Goal: Entertainment & Leisure: Browse casually

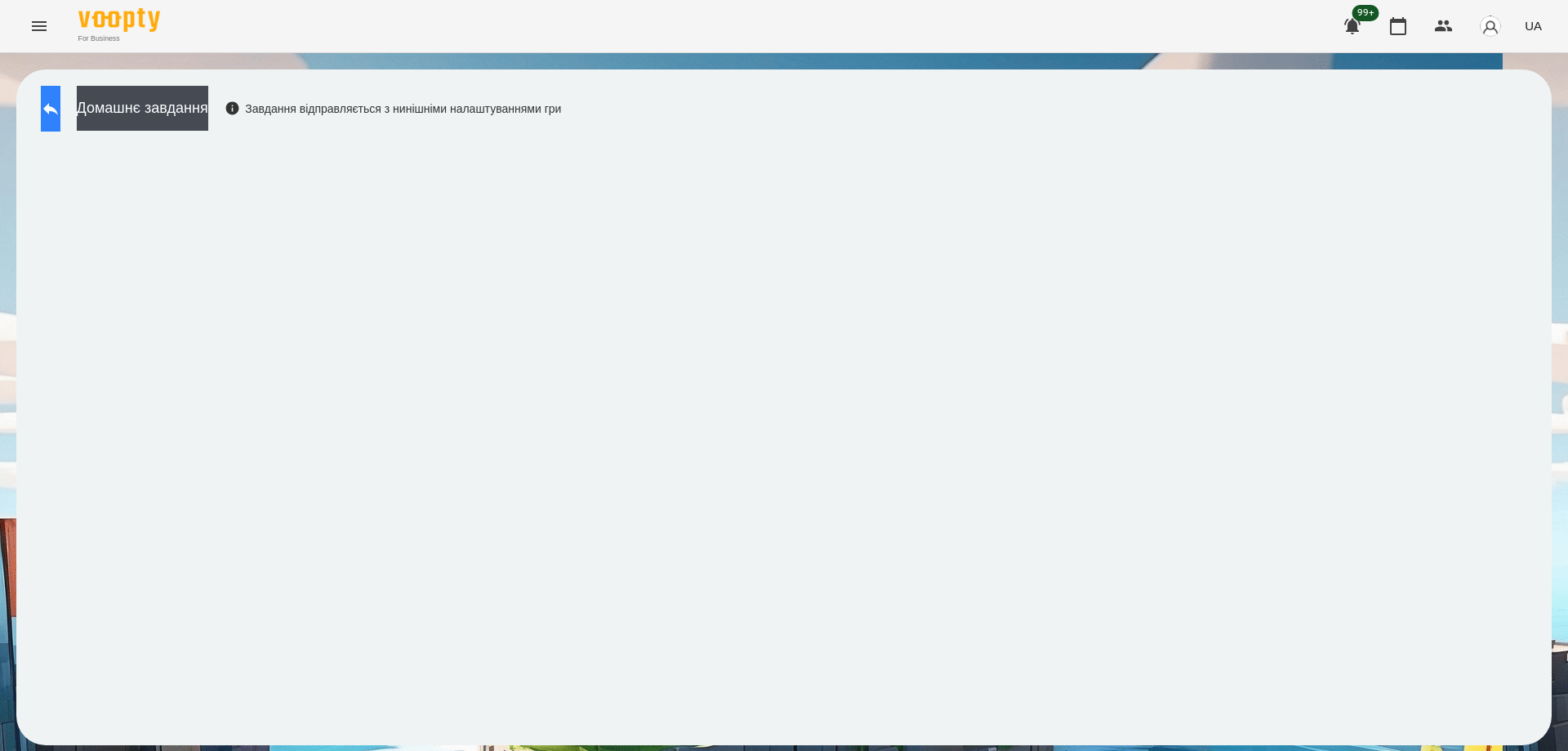
click at [60, 106] on button at bounding box center [50, 109] width 20 height 45
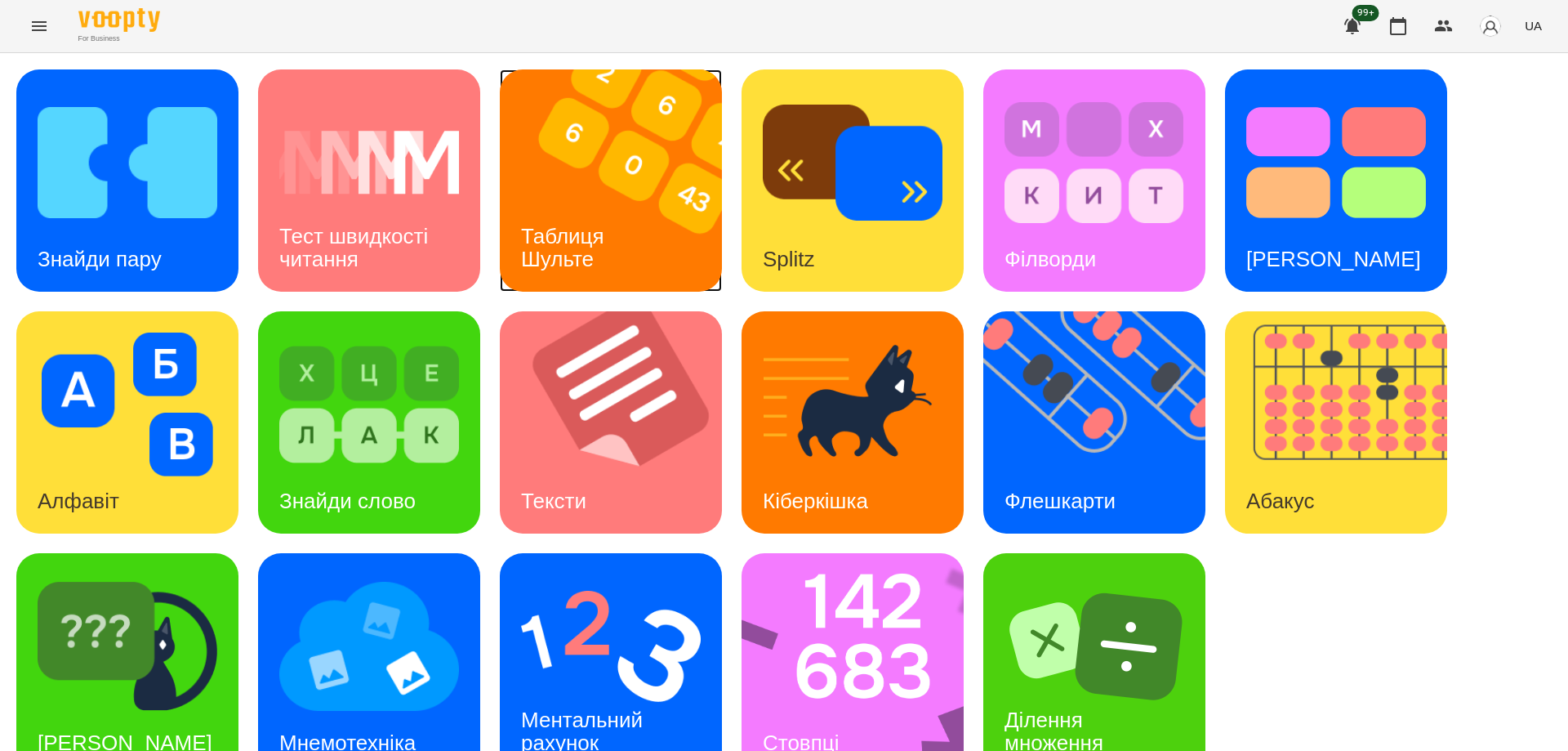
click at [588, 265] on h3 "Таблиця Шульте" at bounding box center [566, 247] width 89 height 46
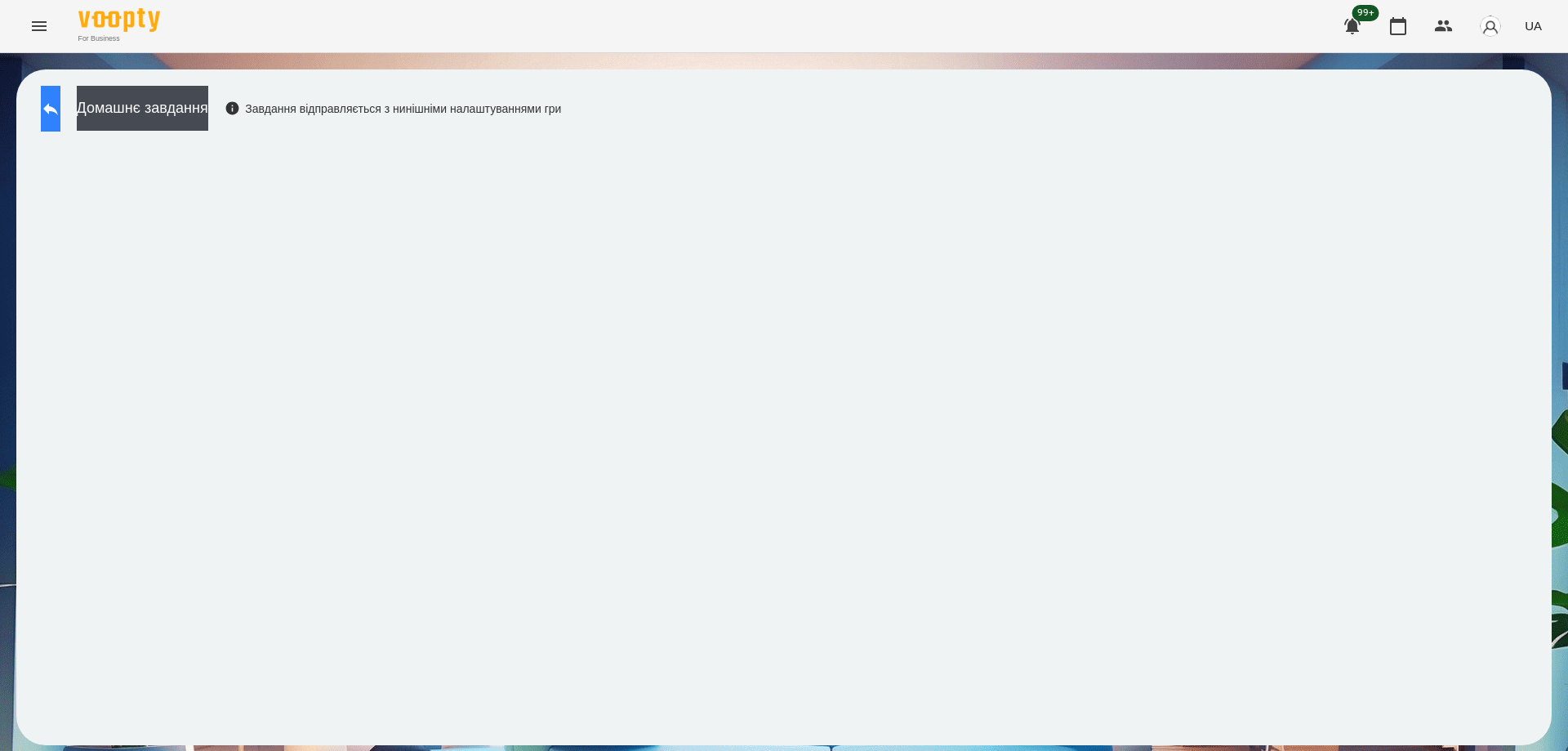
click at [60, 120] on button at bounding box center [50, 109] width 20 height 45
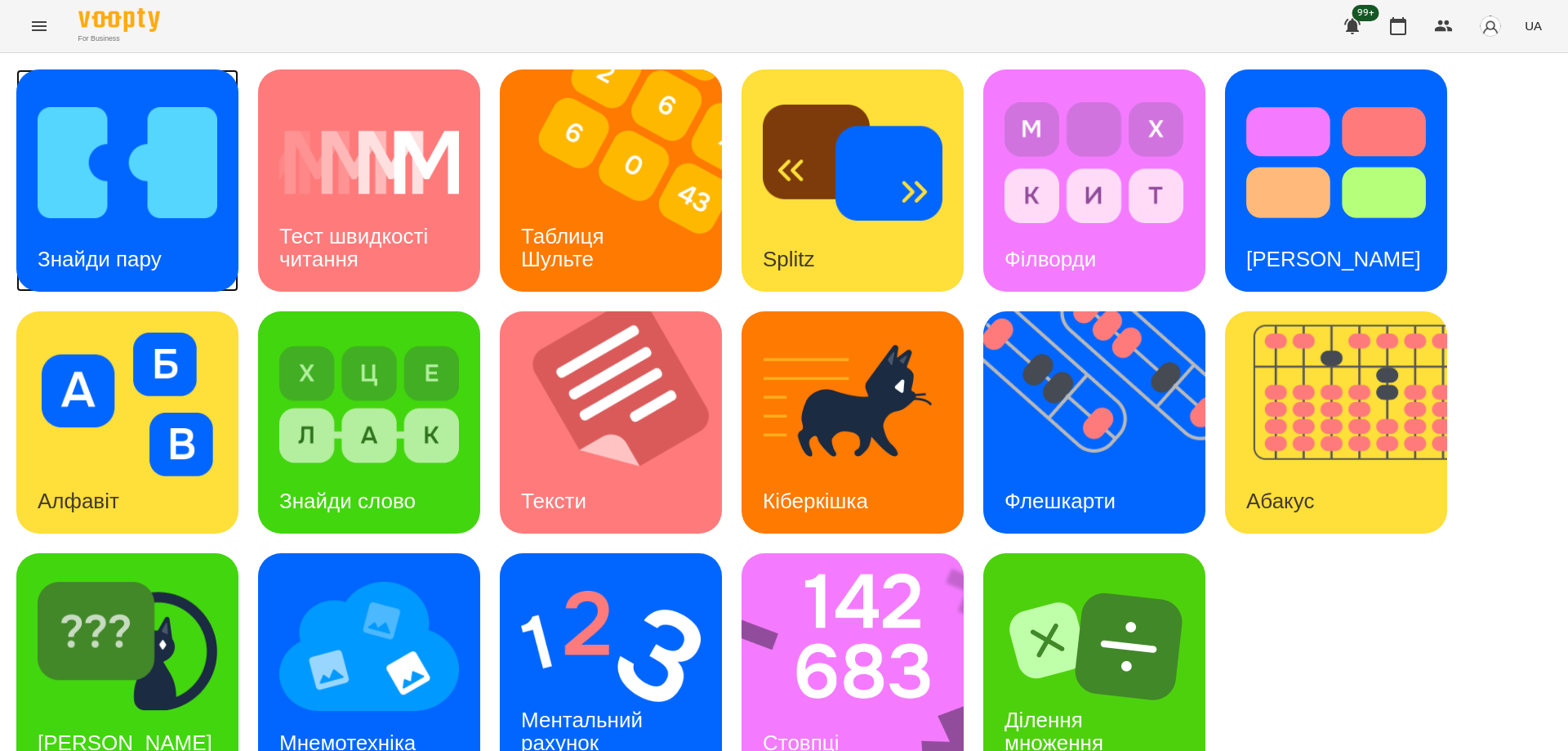
click at [106, 197] on img at bounding box center [128, 162] width 179 height 144
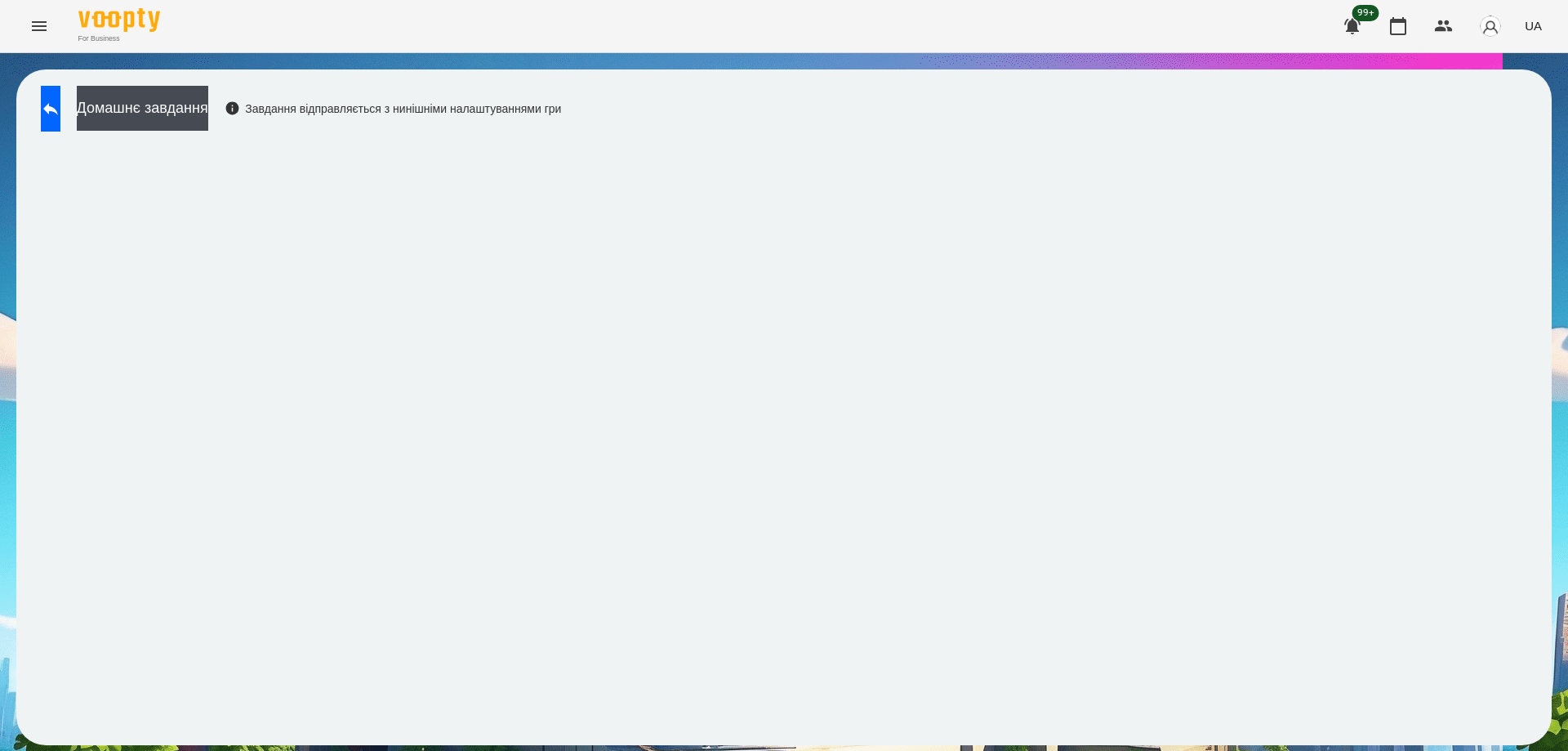
drag, startPoint x: 1567, startPoint y: 117, endPoint x: 1567, endPoint y: 75, distance: 42.0
click at [1567, 117] on div "Домашнє завдання Завдання відправляється з нинішніми налаштуваннями гри" at bounding box center [784, 407] width 1568 height 708
click at [49, 106] on button at bounding box center [50, 109] width 20 height 45
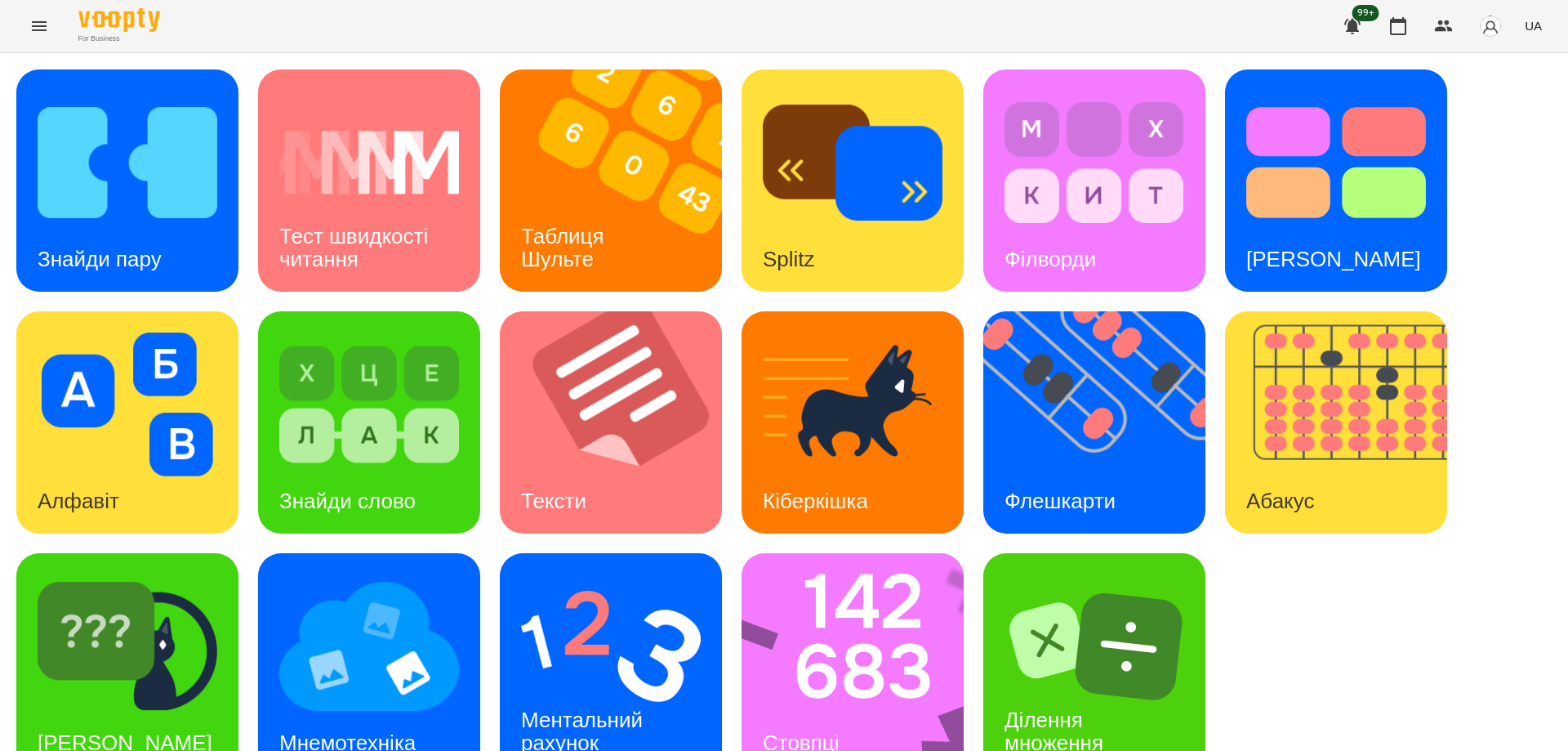
scroll to position [41, 0]
click at [803, 619] on img at bounding box center [863, 663] width 244 height 222
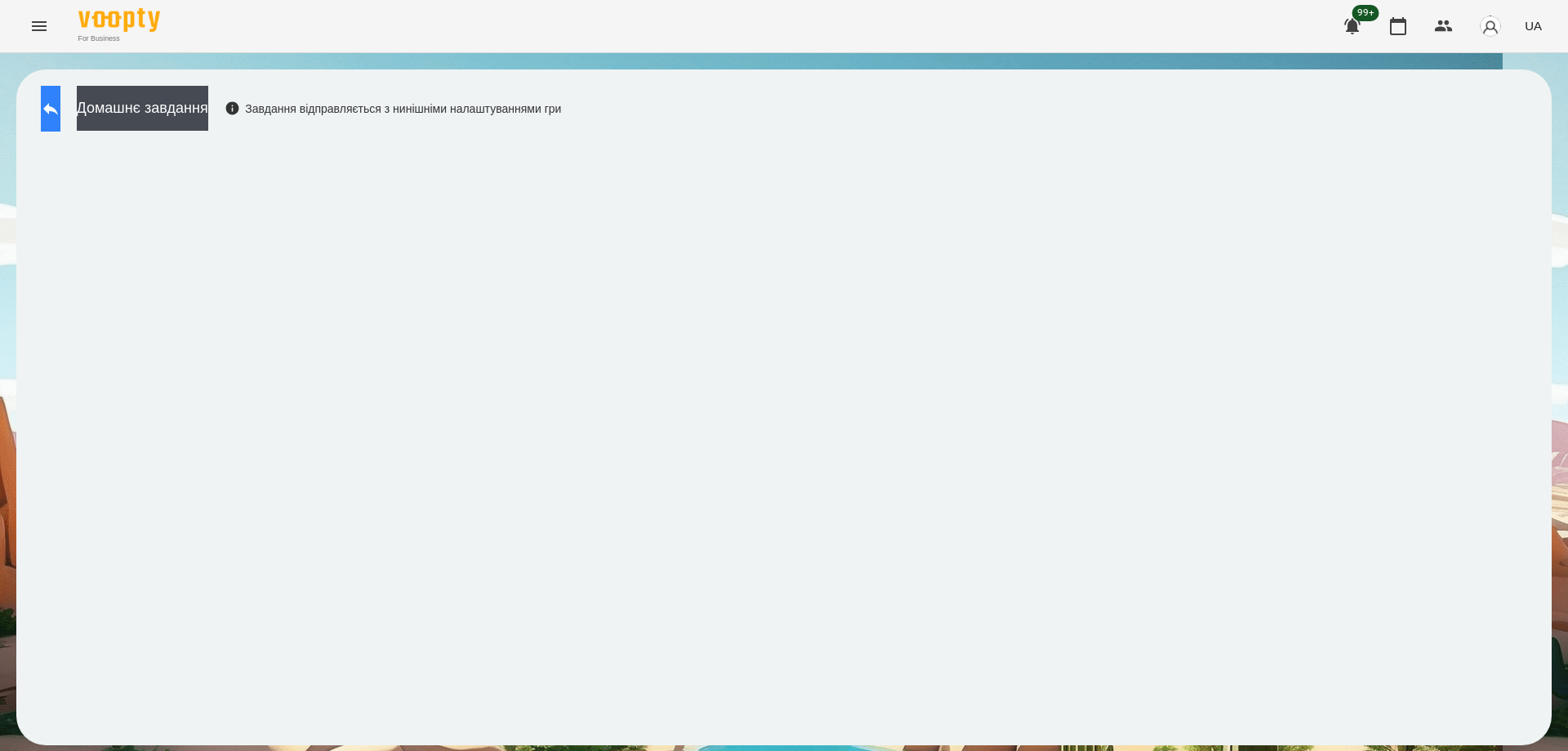
click at [60, 124] on button at bounding box center [50, 109] width 20 height 45
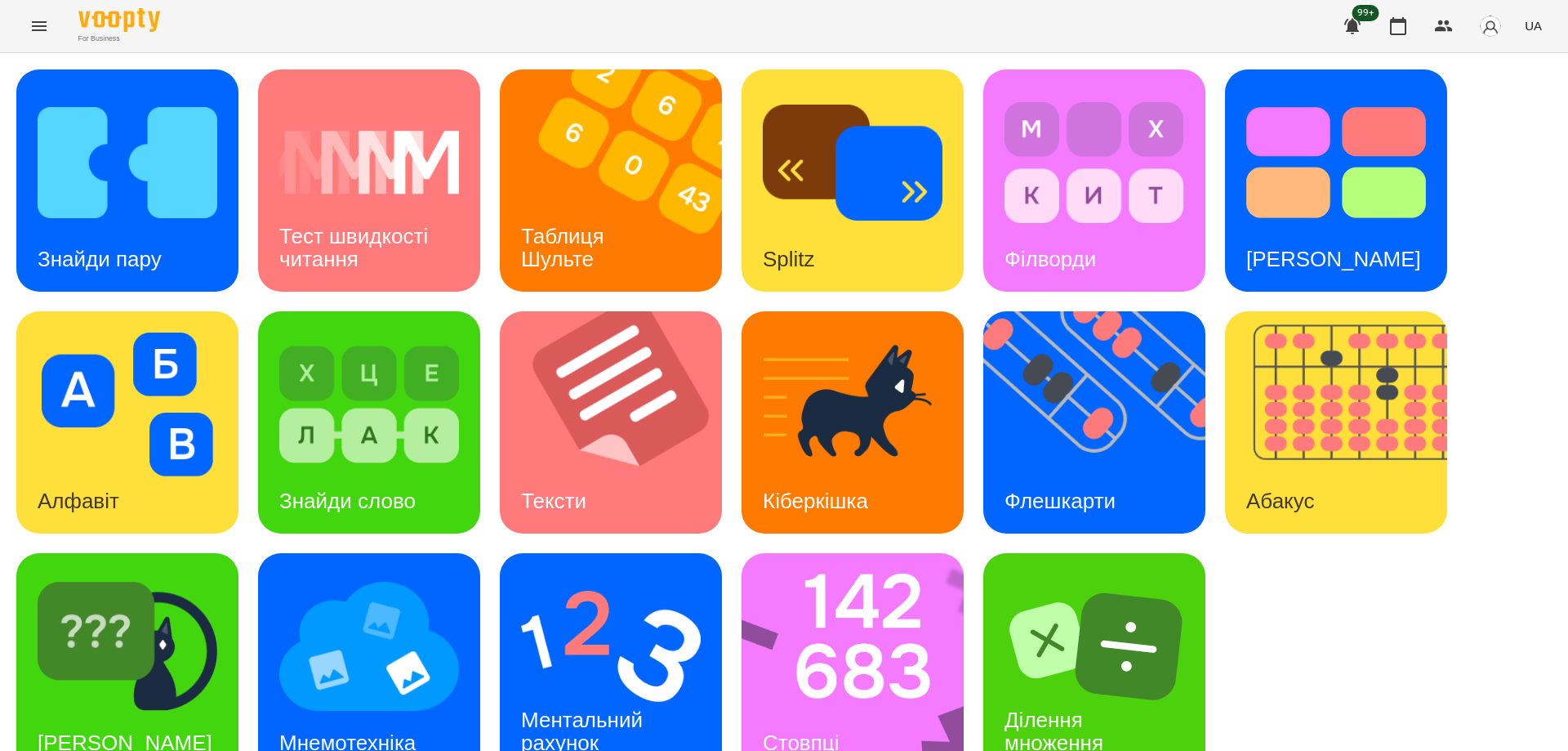
scroll to position [41, 0]
click at [654, 616] on img at bounding box center [611, 646] width 179 height 144
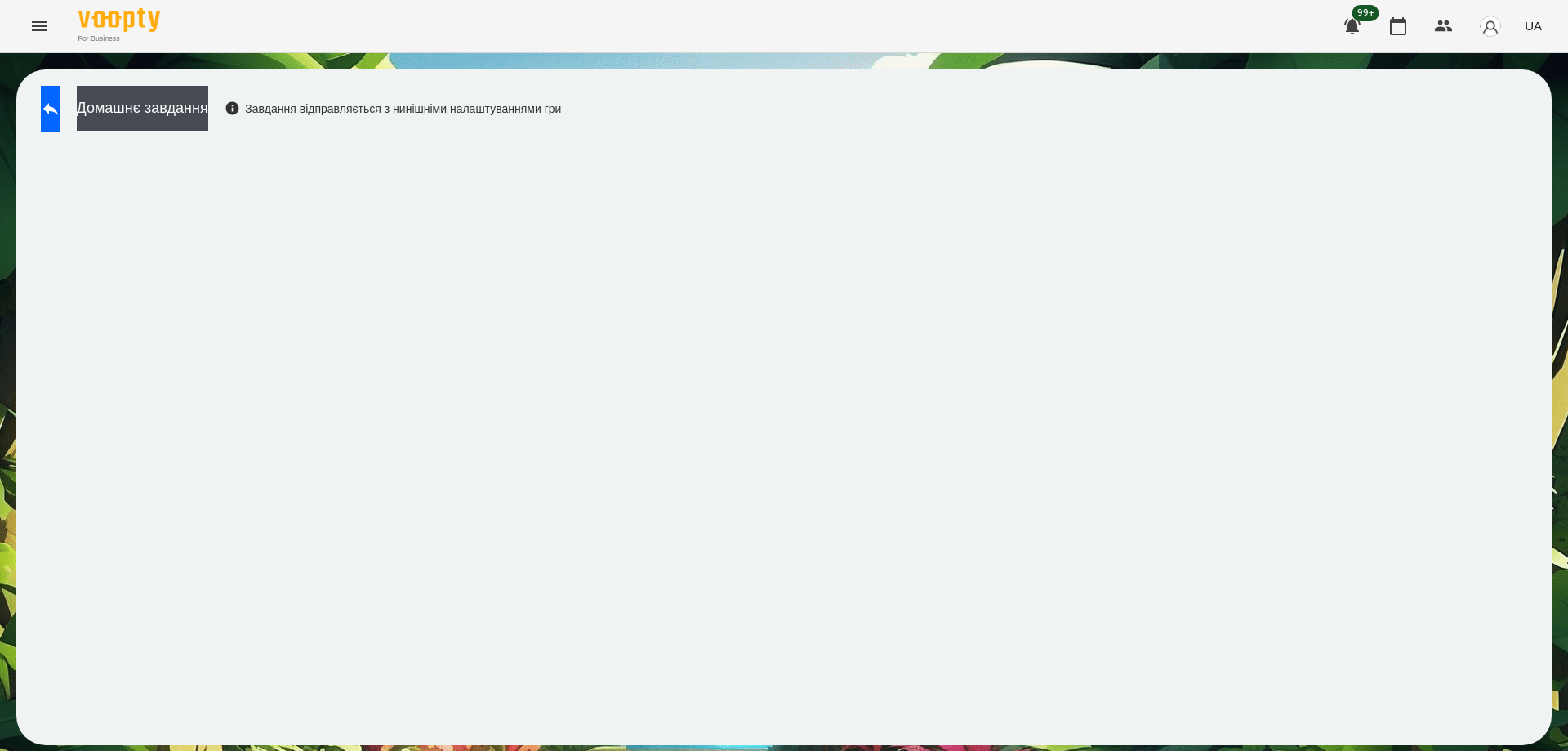
click at [39, 30] on icon "Menu" at bounding box center [40, 26] width 15 height 9
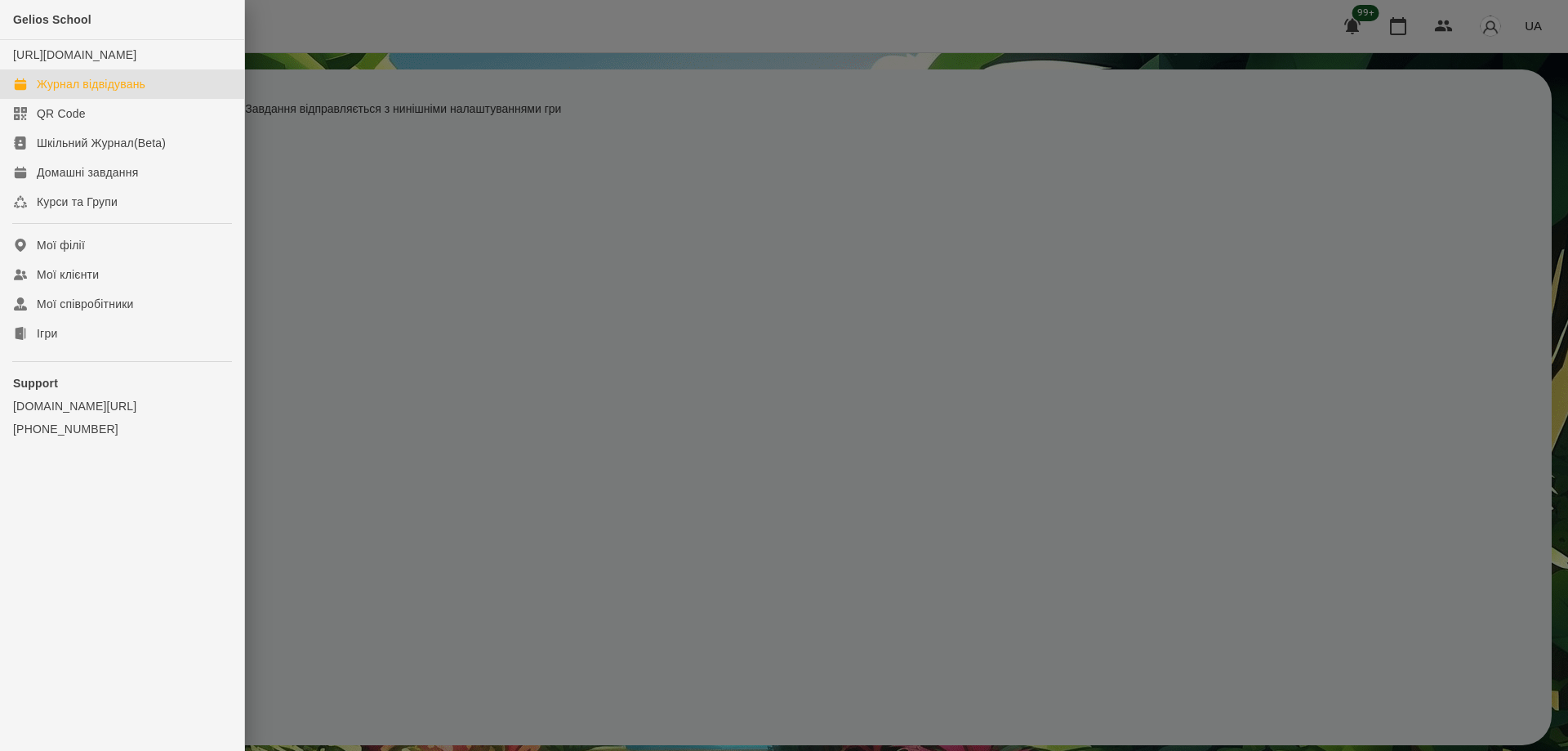
click at [80, 93] on div "Журнал відвідувань" at bounding box center [91, 83] width 109 height 16
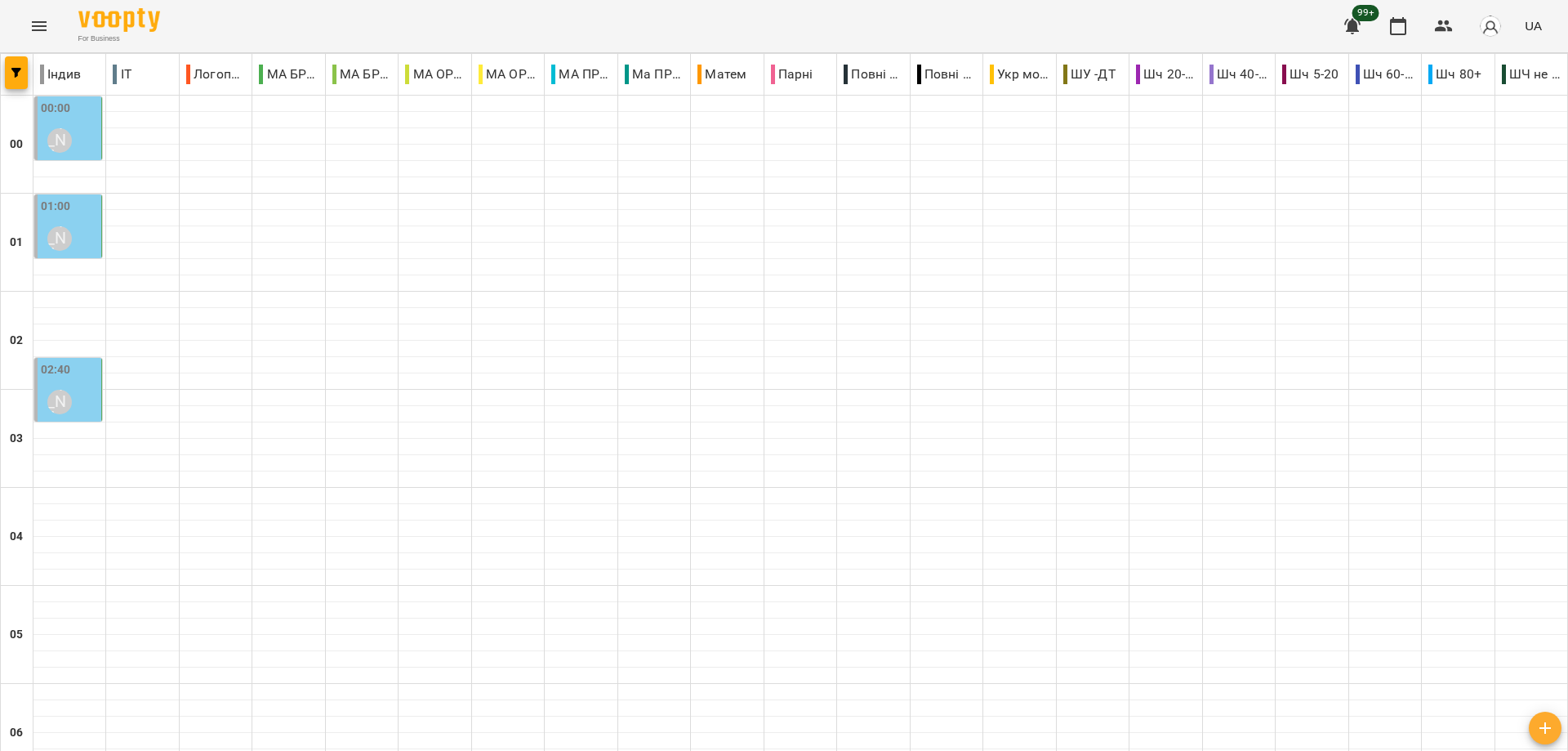
click at [87, 150] on div "00:00 [PERSON_NAME]" at bounding box center [69, 128] width 58 height 60
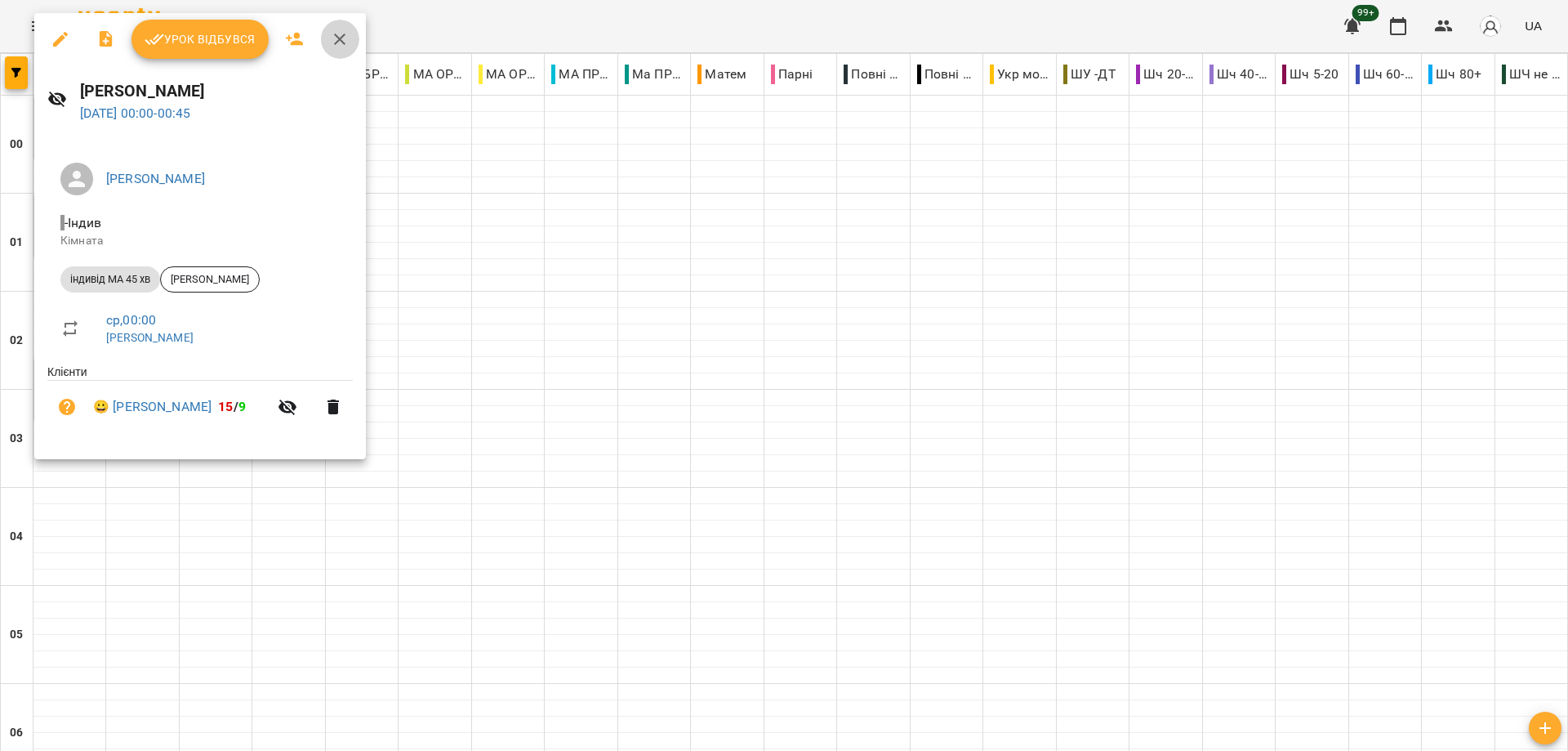
click at [343, 33] on icon "button" at bounding box center [339, 39] width 20 height 20
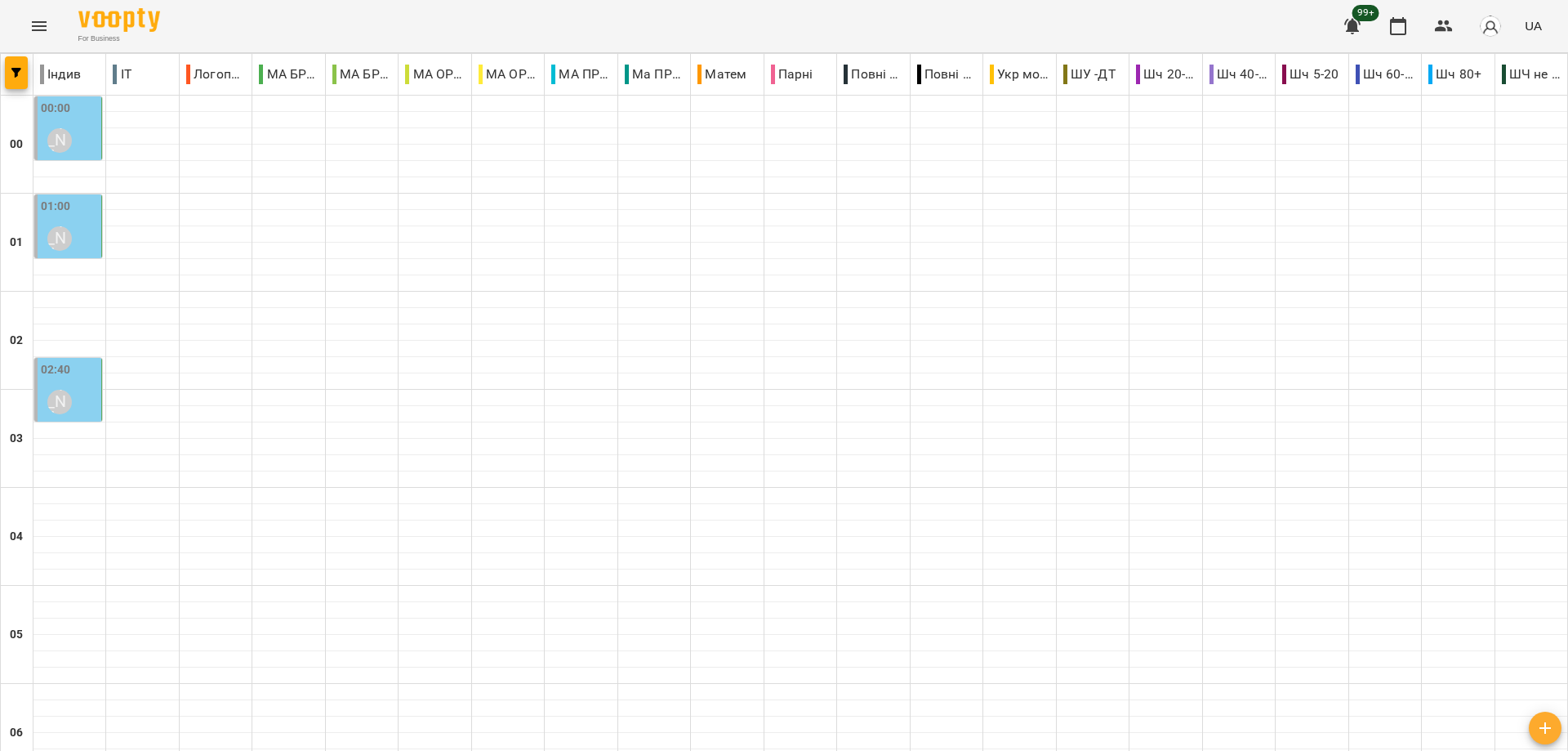
click at [81, 214] on div "01:00 [PERSON_NAME]" at bounding box center [69, 227] width 58 height 60
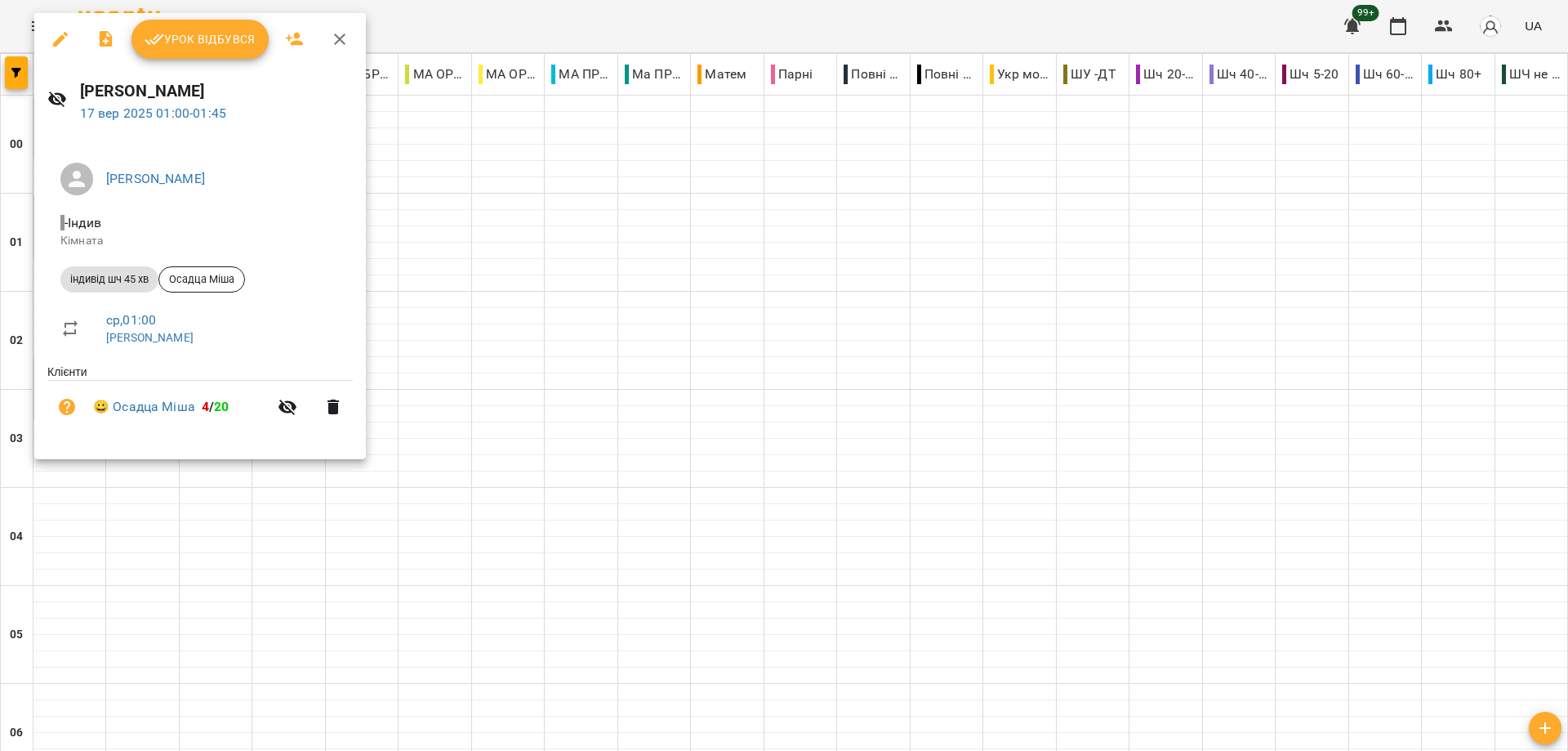
click at [340, 38] on icon "button" at bounding box center [340, 39] width 11 height 11
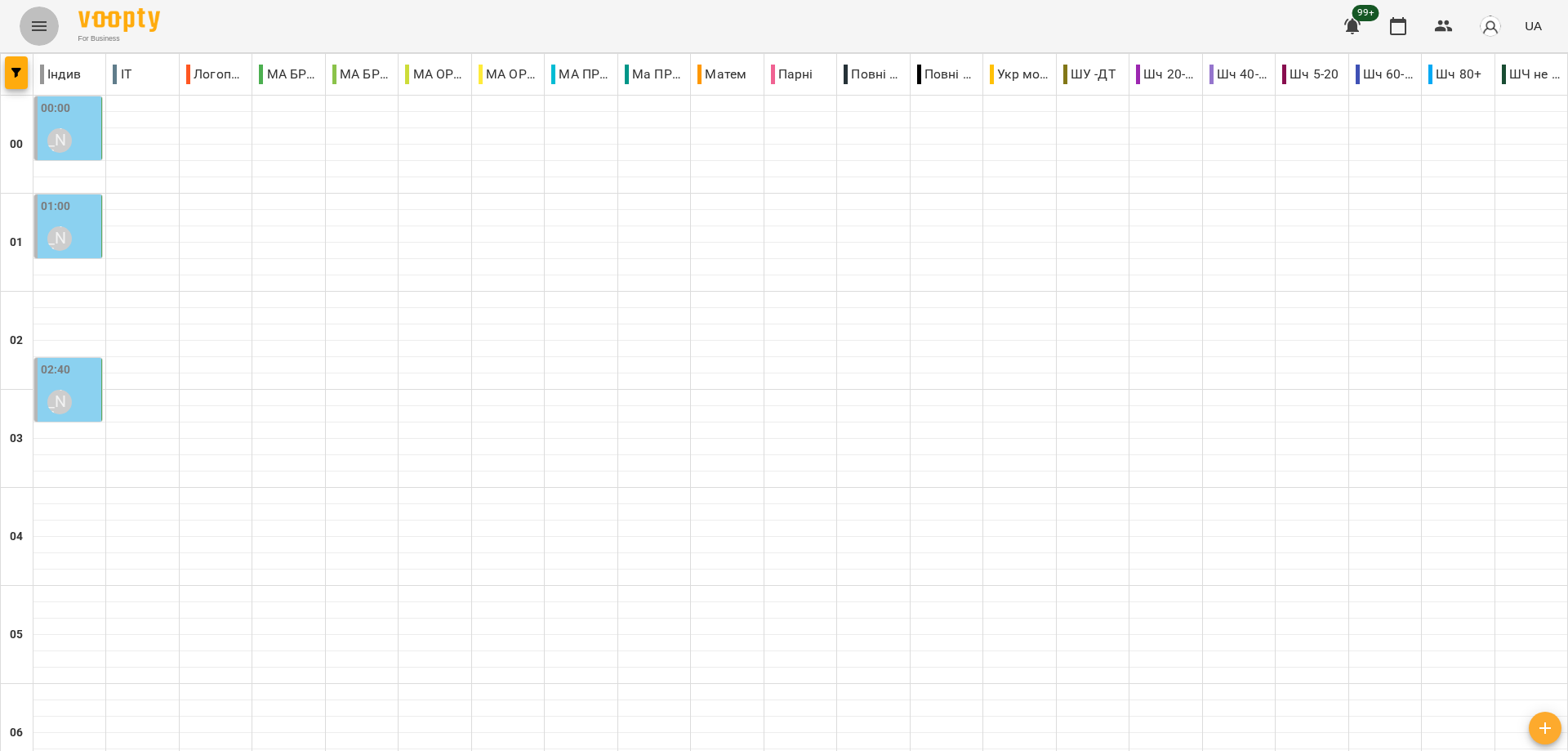
click at [39, 33] on icon "Menu" at bounding box center [39, 26] width 20 height 20
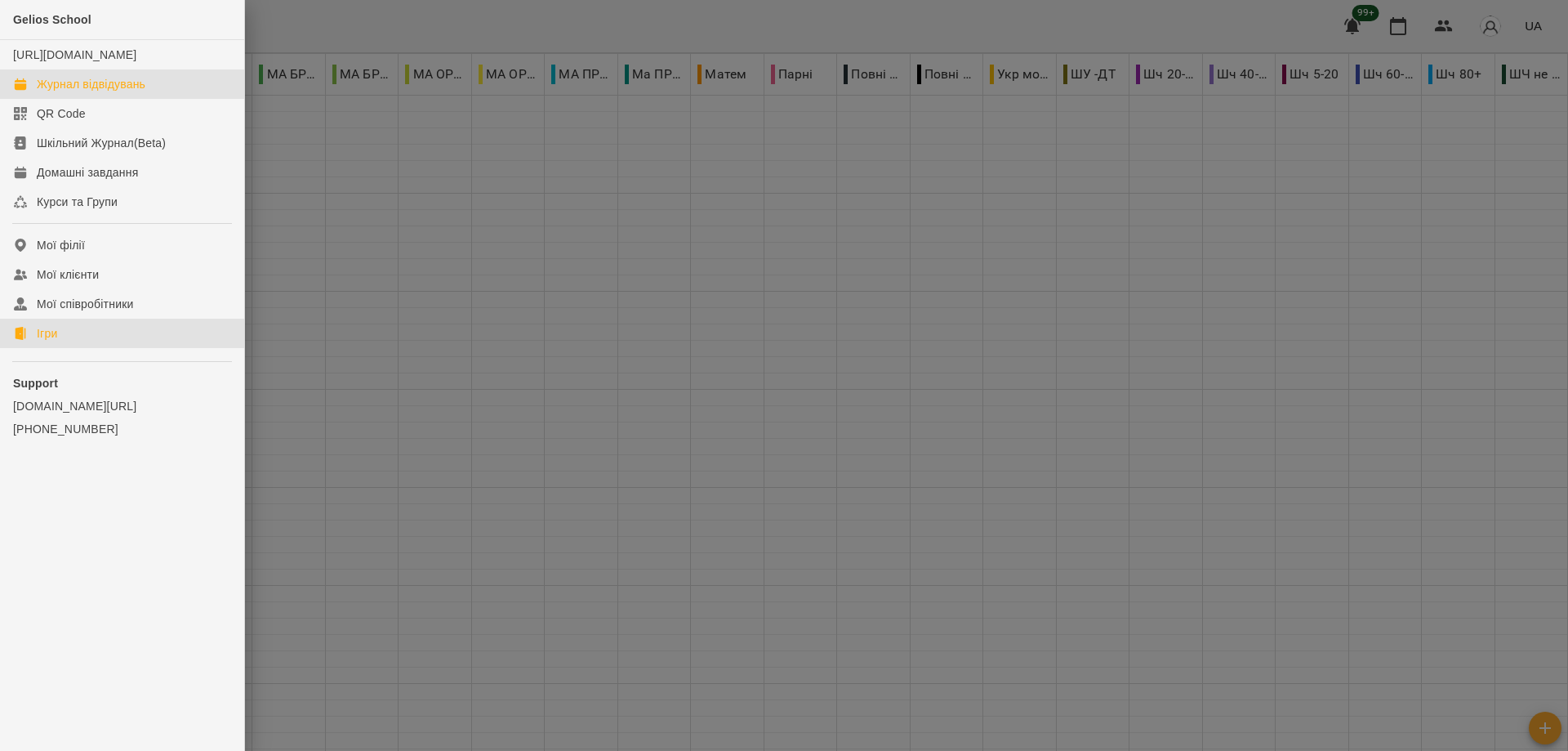
click at [77, 347] on link "Ігри" at bounding box center [122, 333] width 245 height 29
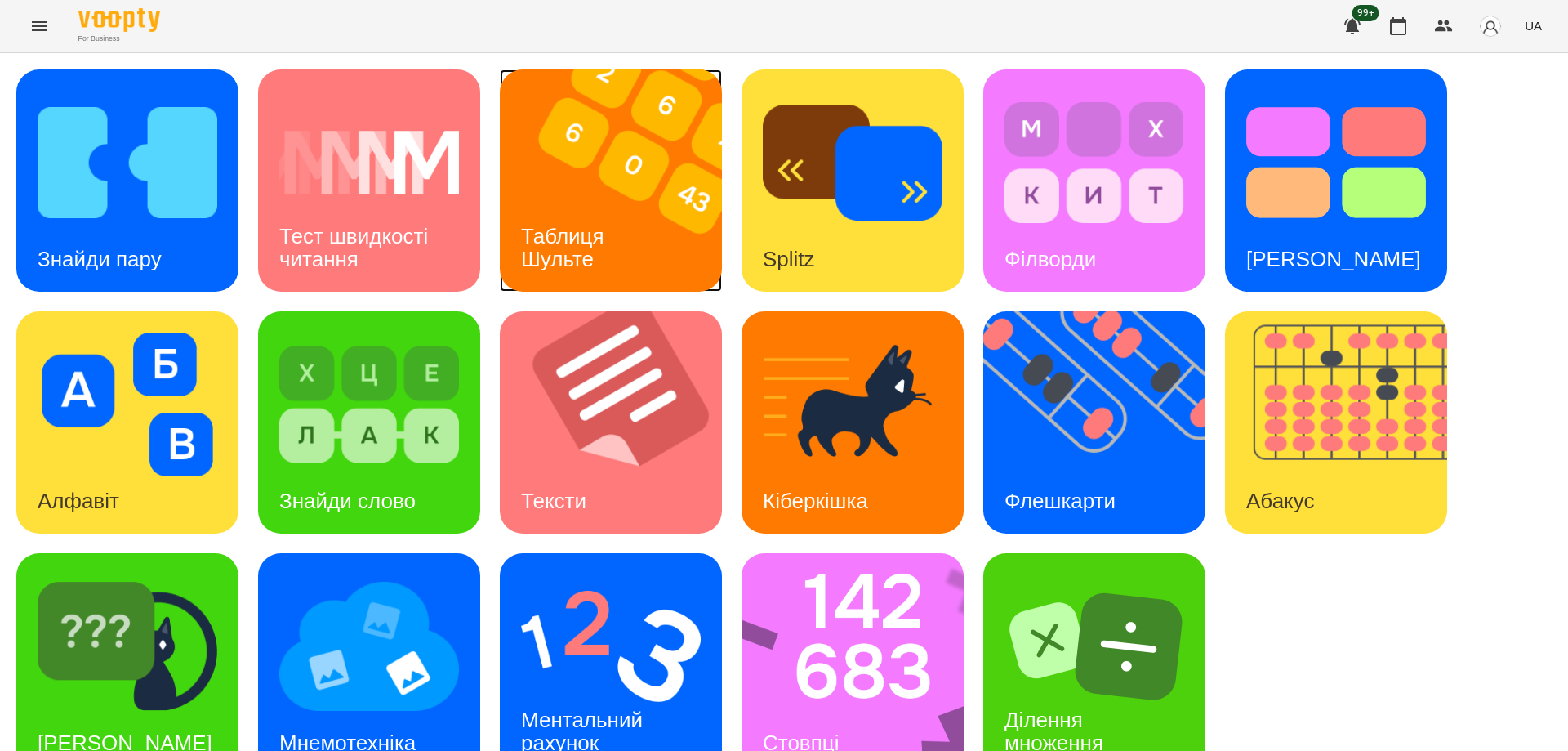
click at [588, 252] on h3 "Таблиця Шульте" at bounding box center [566, 247] width 89 height 46
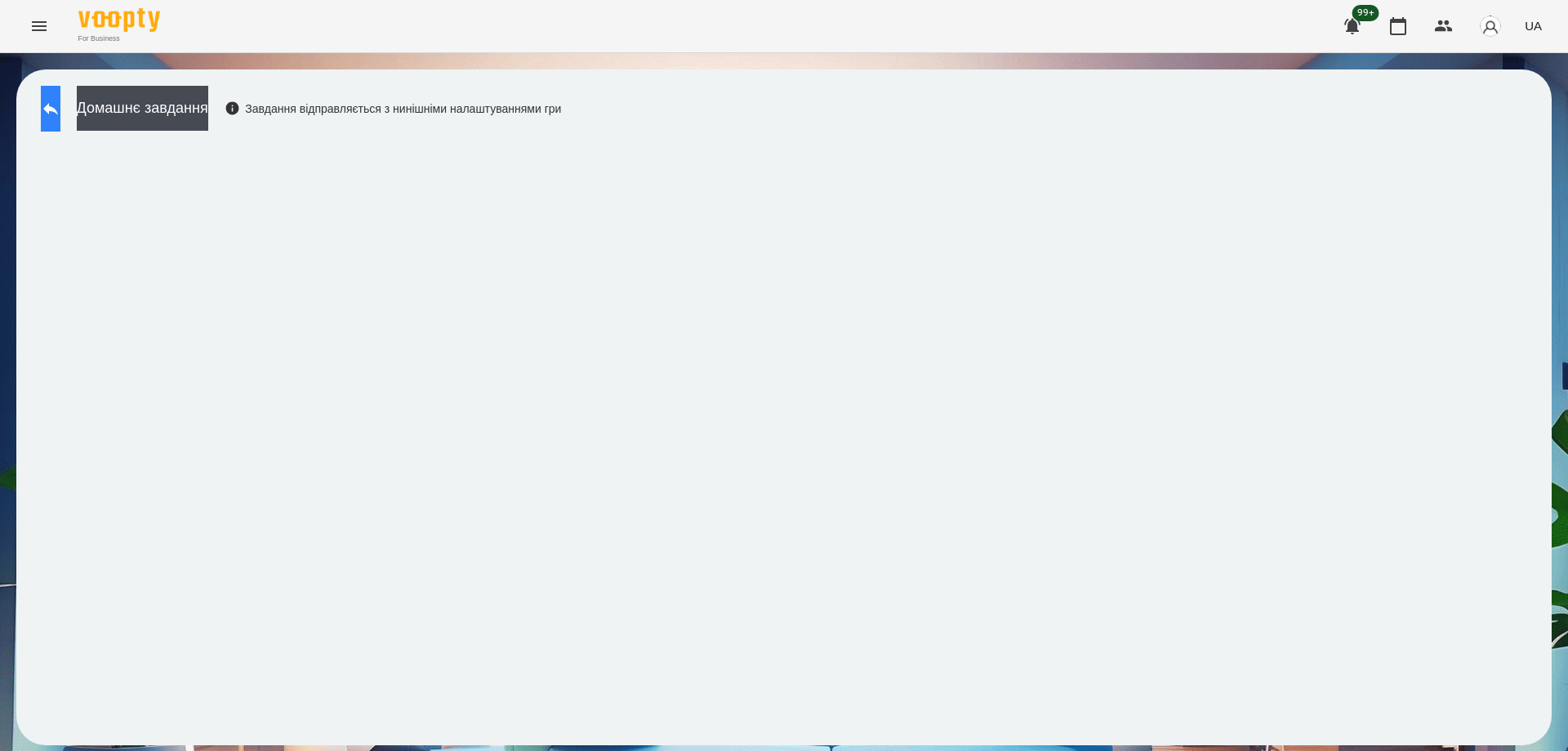
click at [60, 112] on icon at bounding box center [50, 109] width 20 height 20
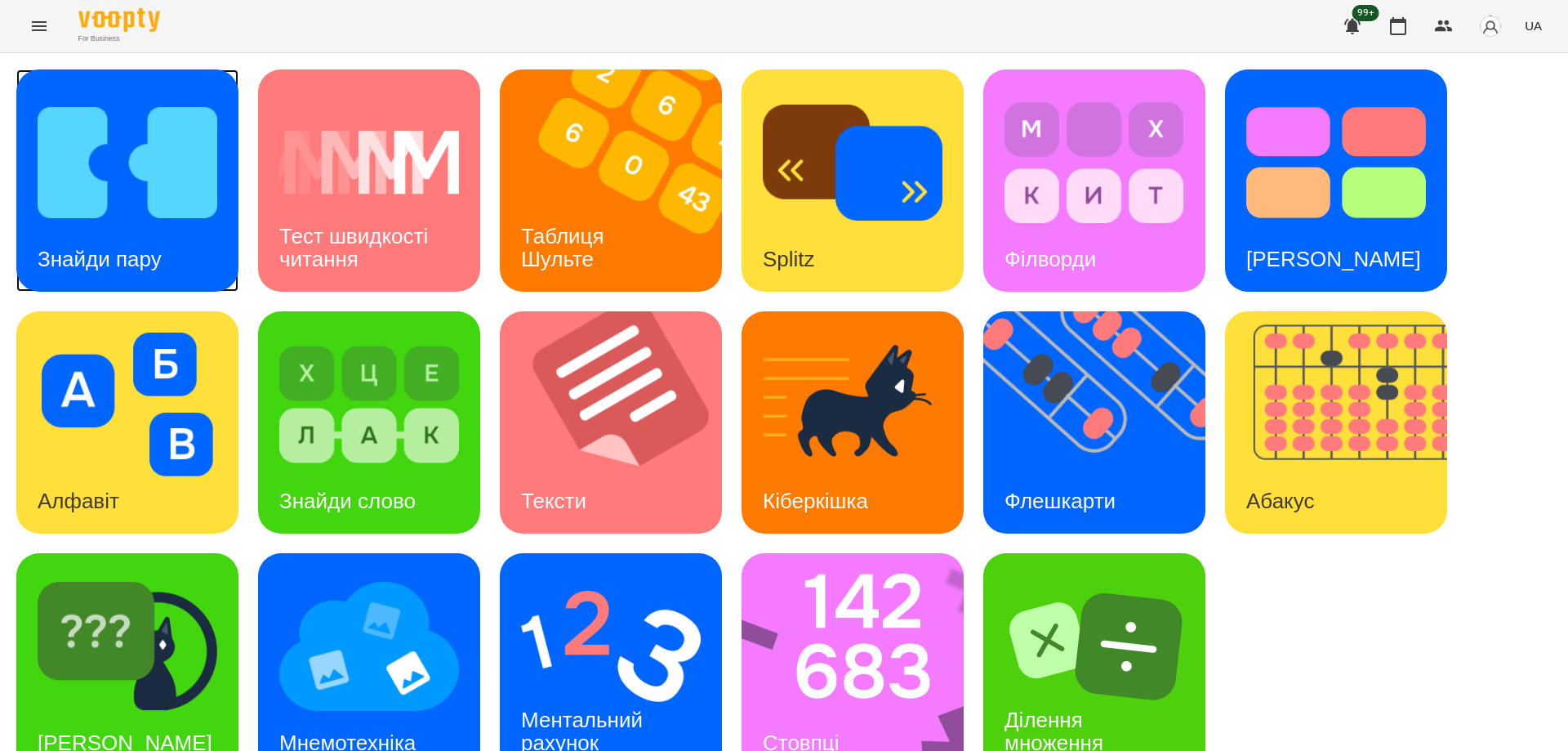
click at [123, 243] on div "Знайди пару" at bounding box center [99, 259] width 166 height 64
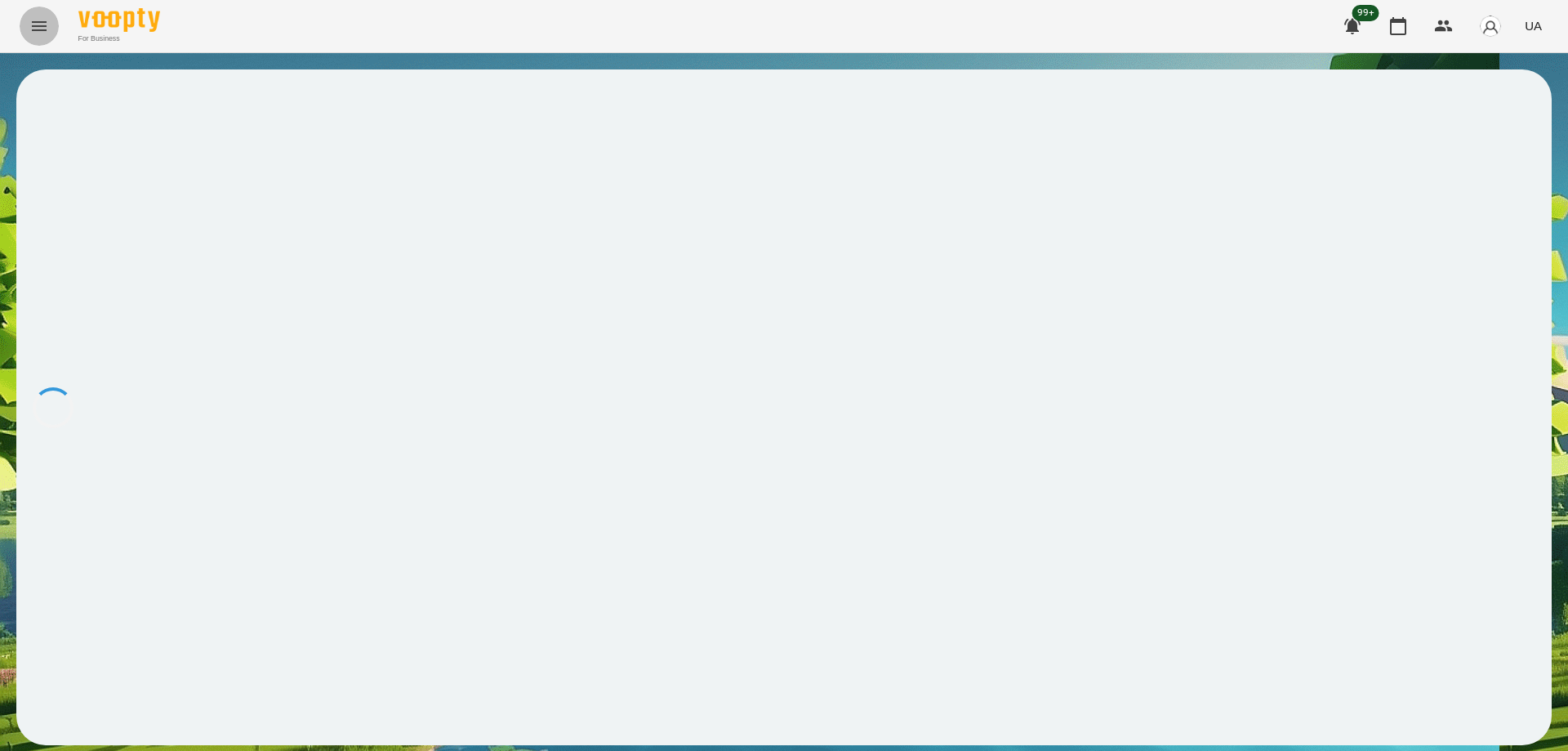
click at [48, 23] on icon "Menu" at bounding box center [39, 26] width 20 height 20
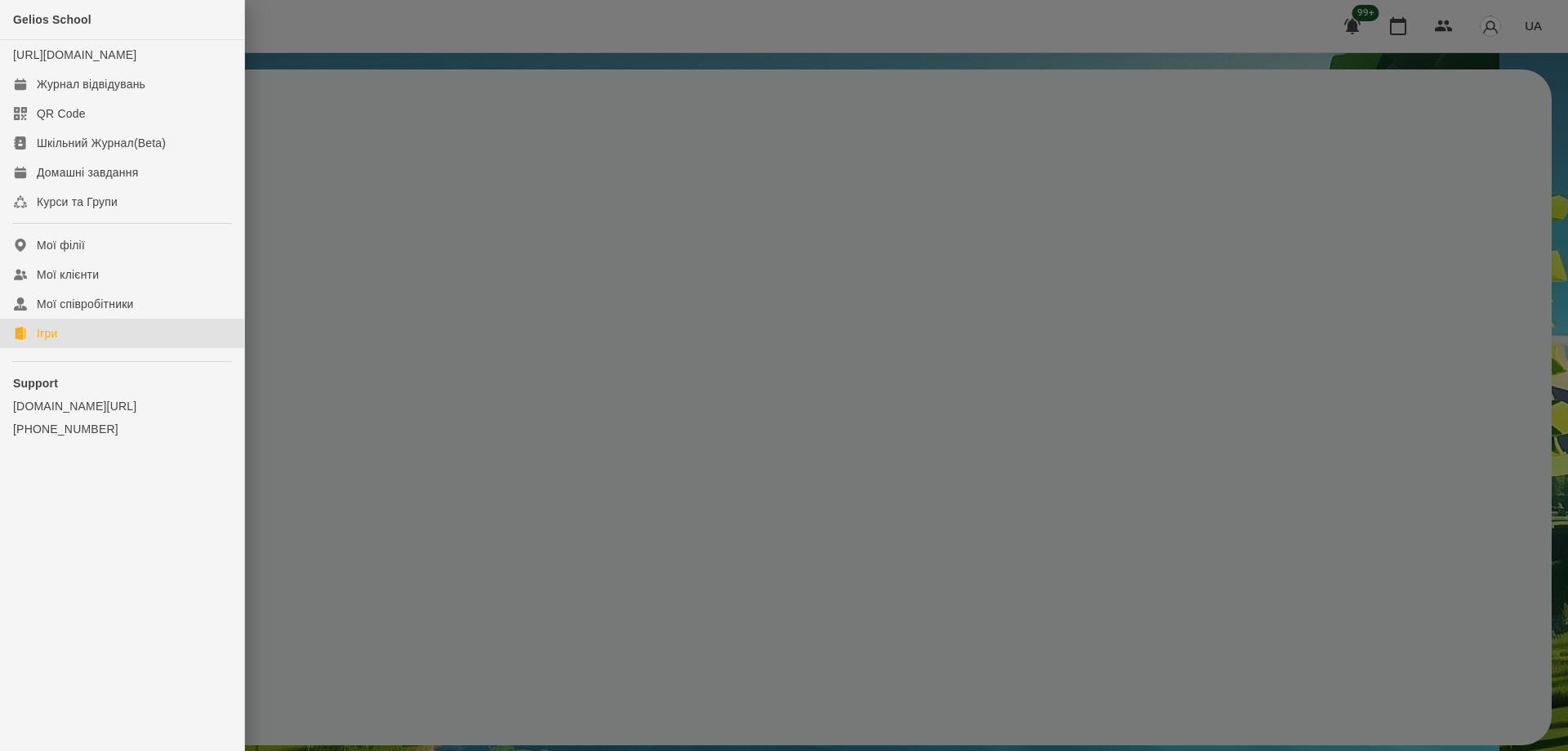
click at [85, 348] on link "Ігри" at bounding box center [122, 333] width 245 height 29
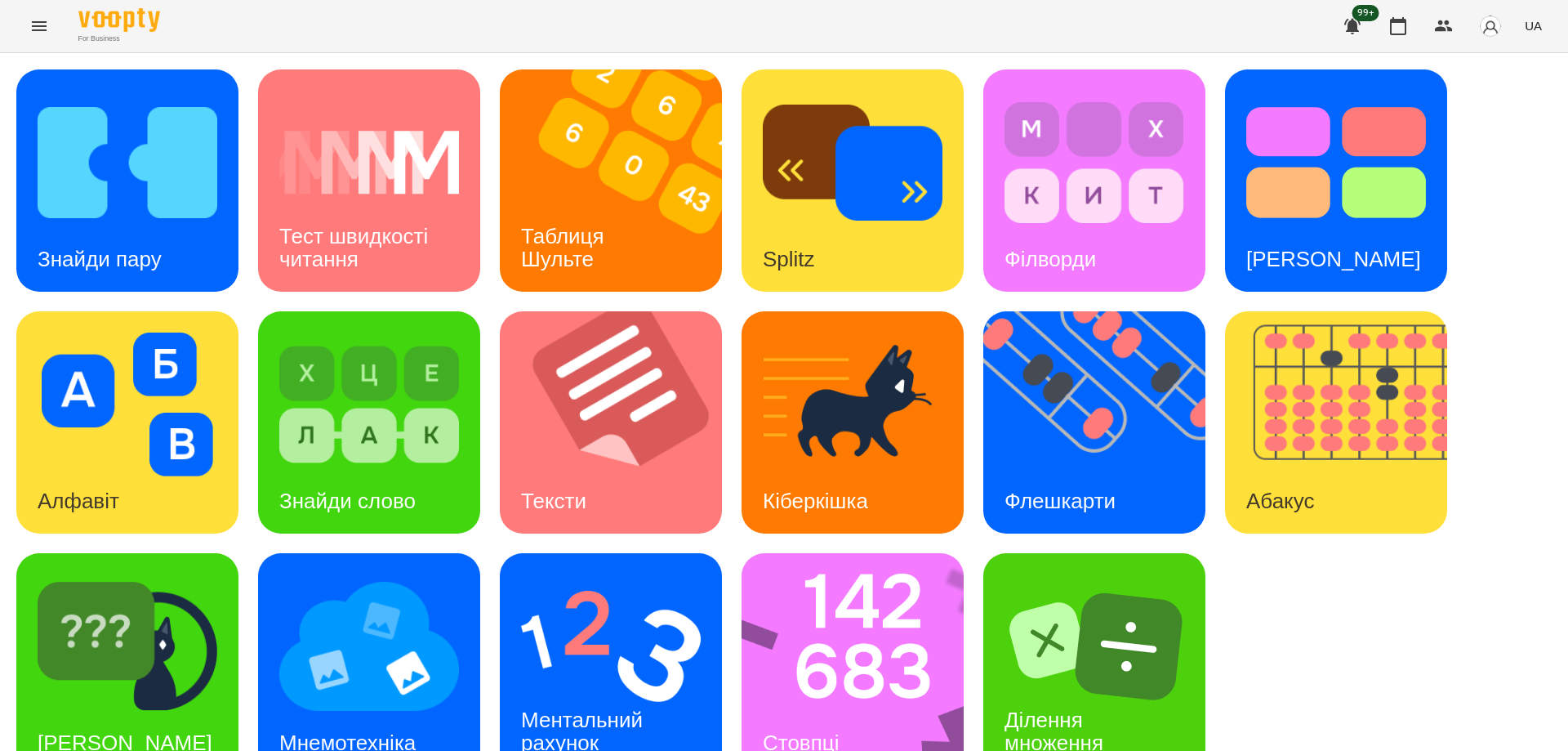
scroll to position [41, 0]
click at [188, 631] on img at bounding box center [128, 646] width 179 height 144
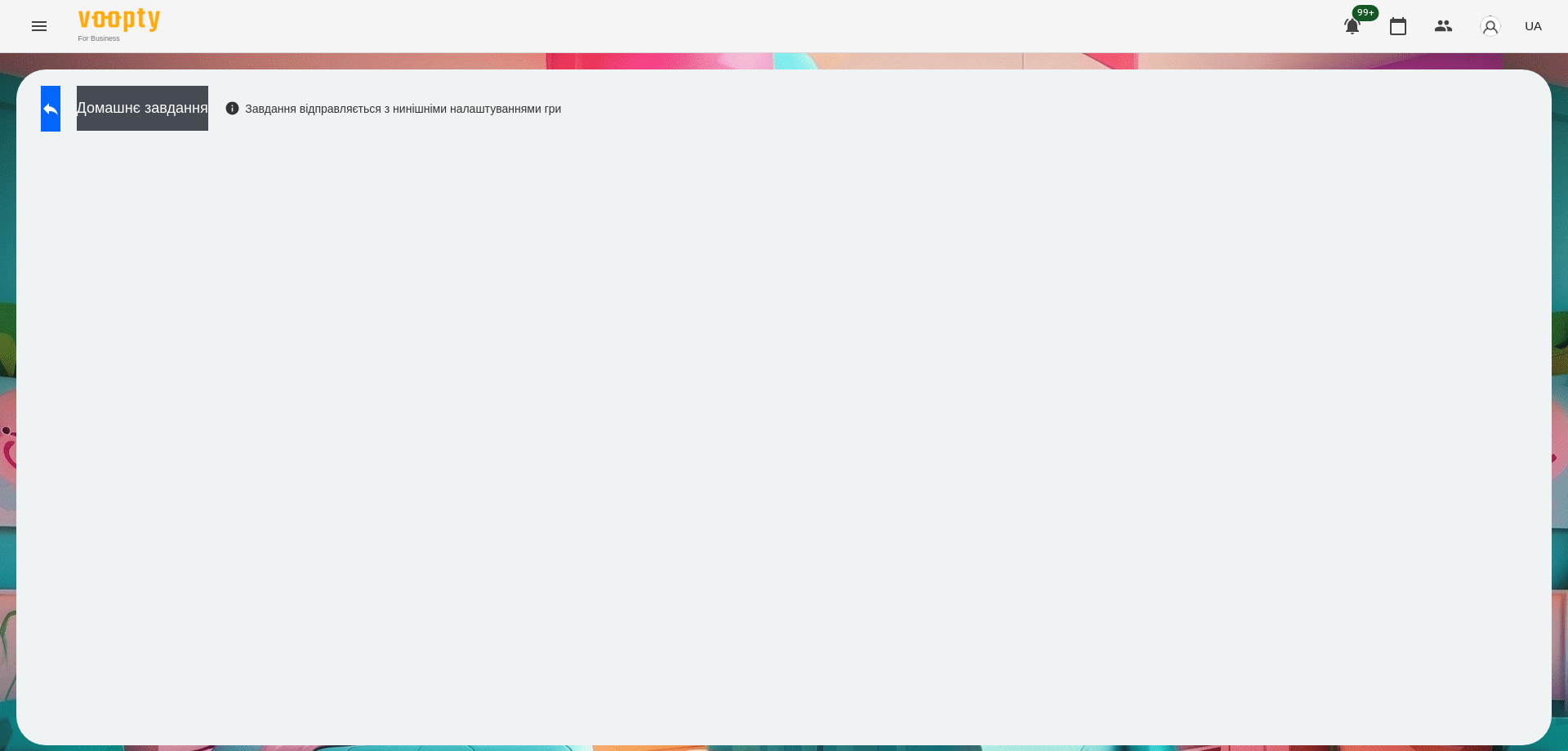
click at [1536, 33] on span "UA" at bounding box center [1533, 26] width 17 height 17
click at [1517, 62] on div "English" at bounding box center [1503, 62] width 83 height 29
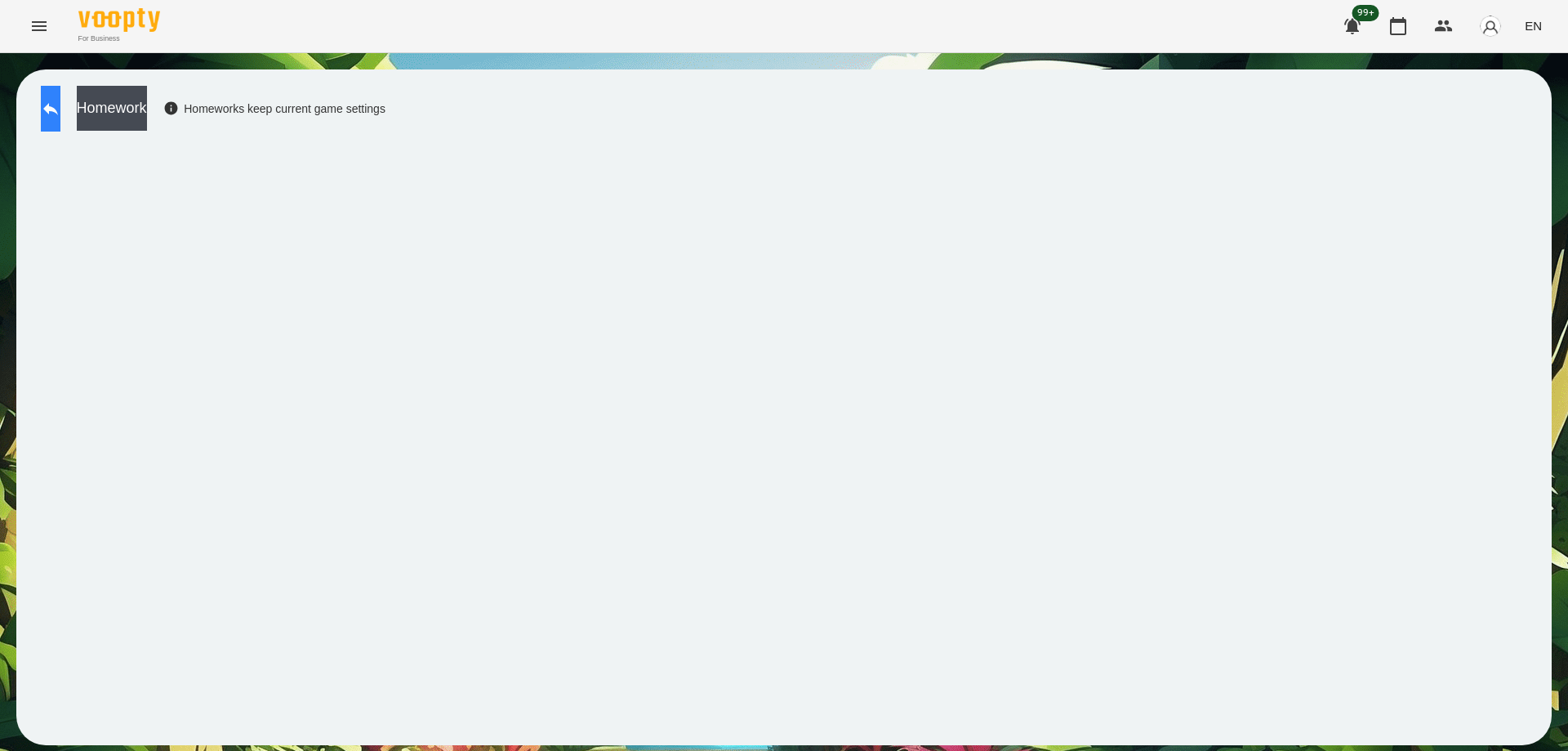
click at [60, 128] on button at bounding box center [50, 109] width 20 height 45
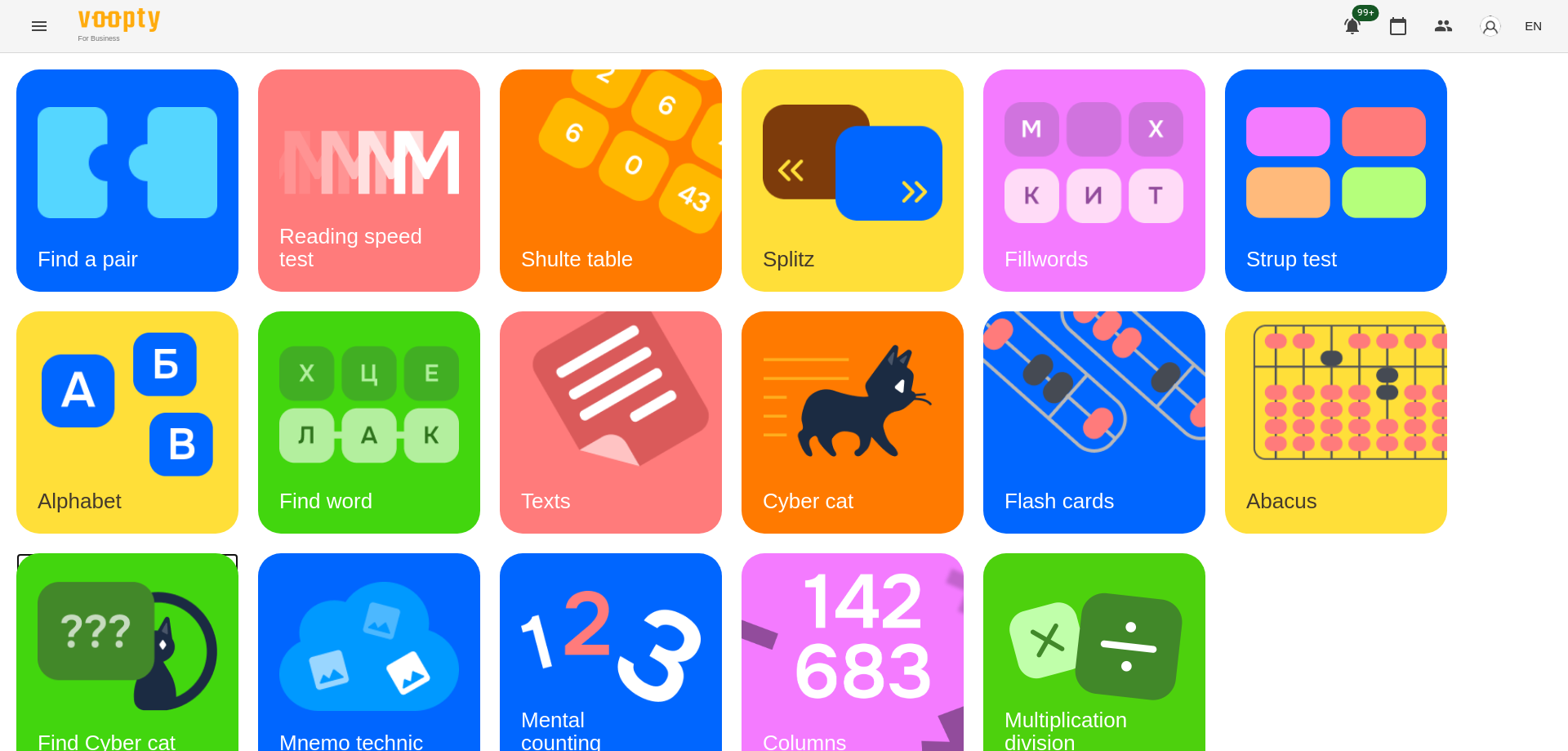
click at [65, 614] on img at bounding box center [128, 646] width 179 height 144
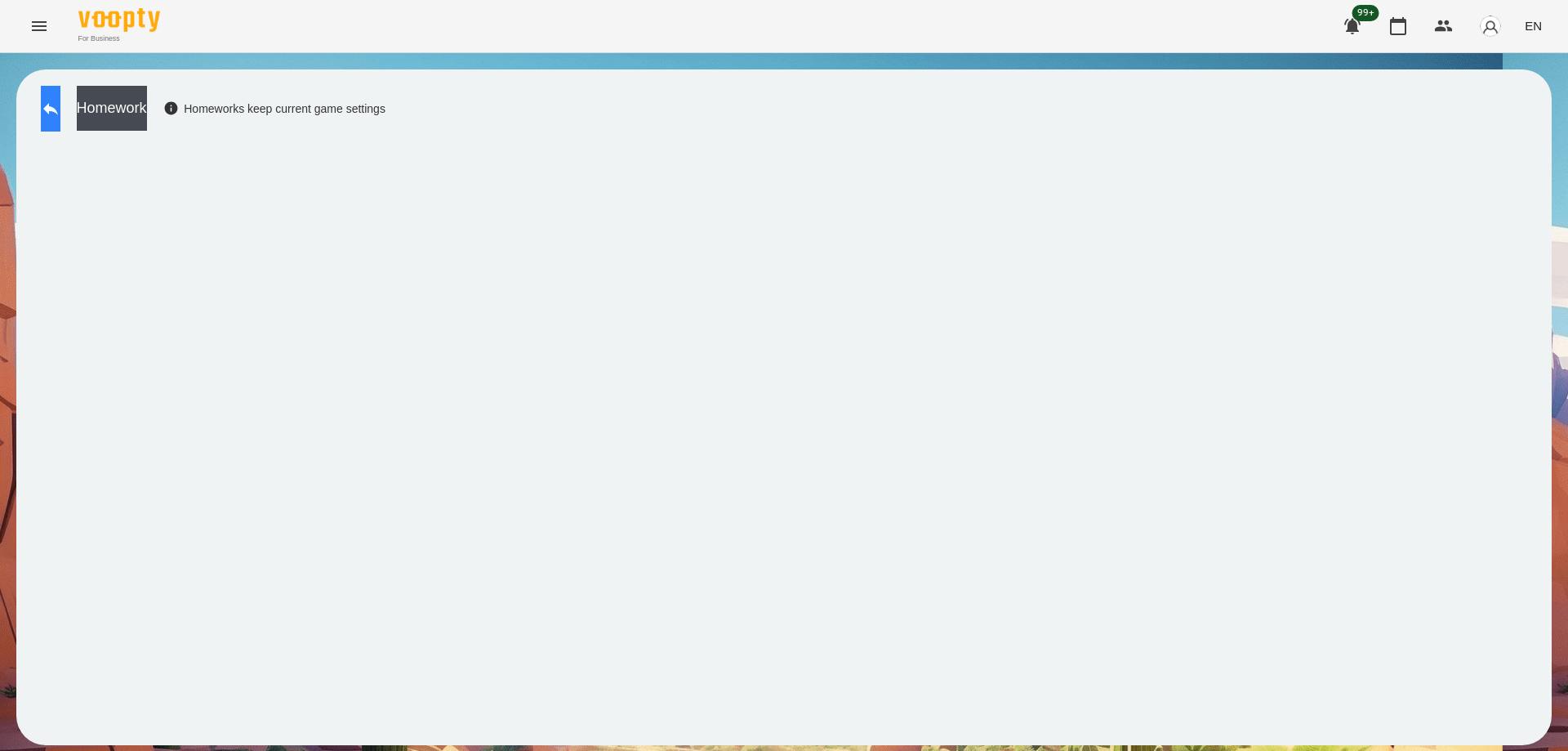
click at [60, 124] on button at bounding box center [50, 109] width 20 height 45
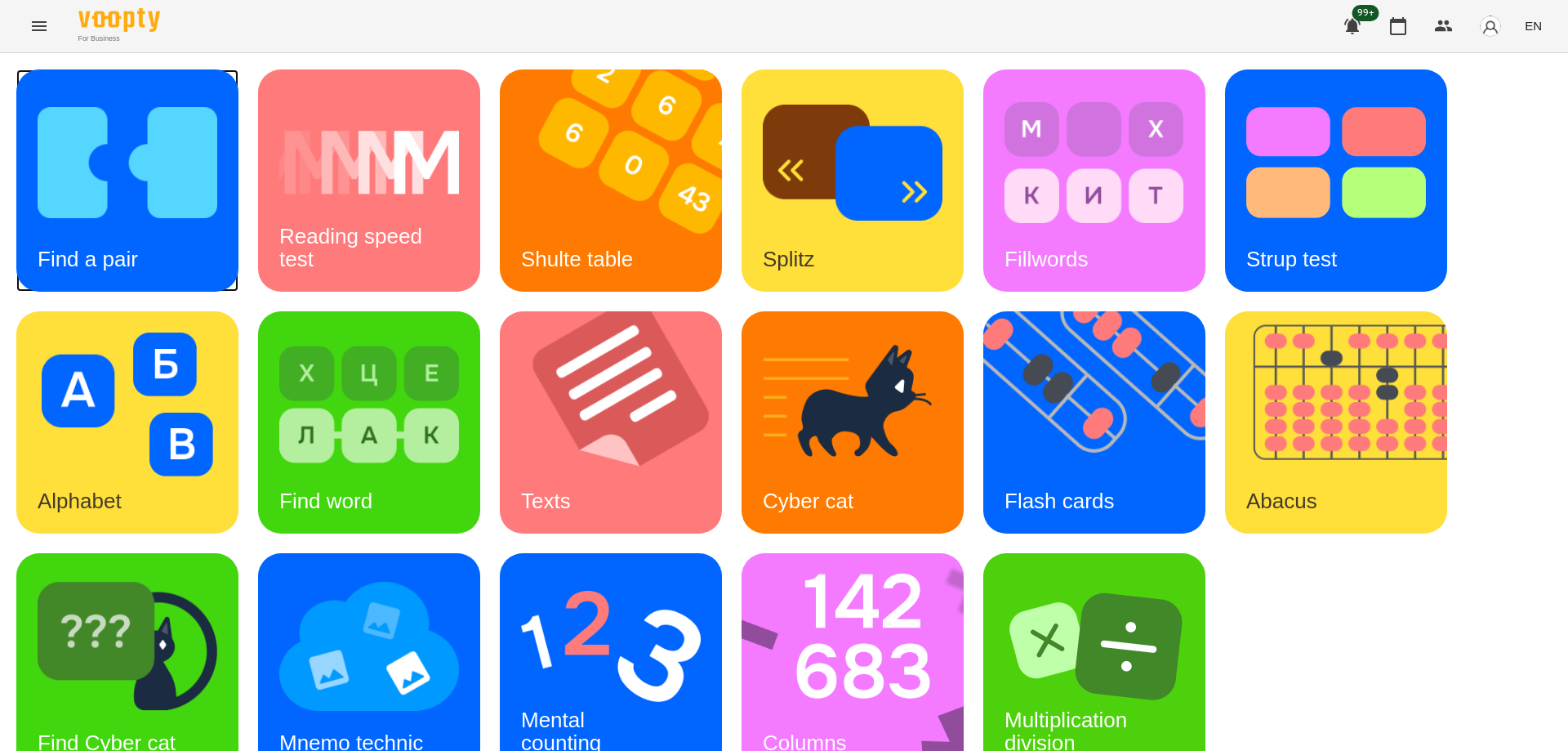
click at [129, 240] on div "Find a pair" at bounding box center [87, 259] width 143 height 64
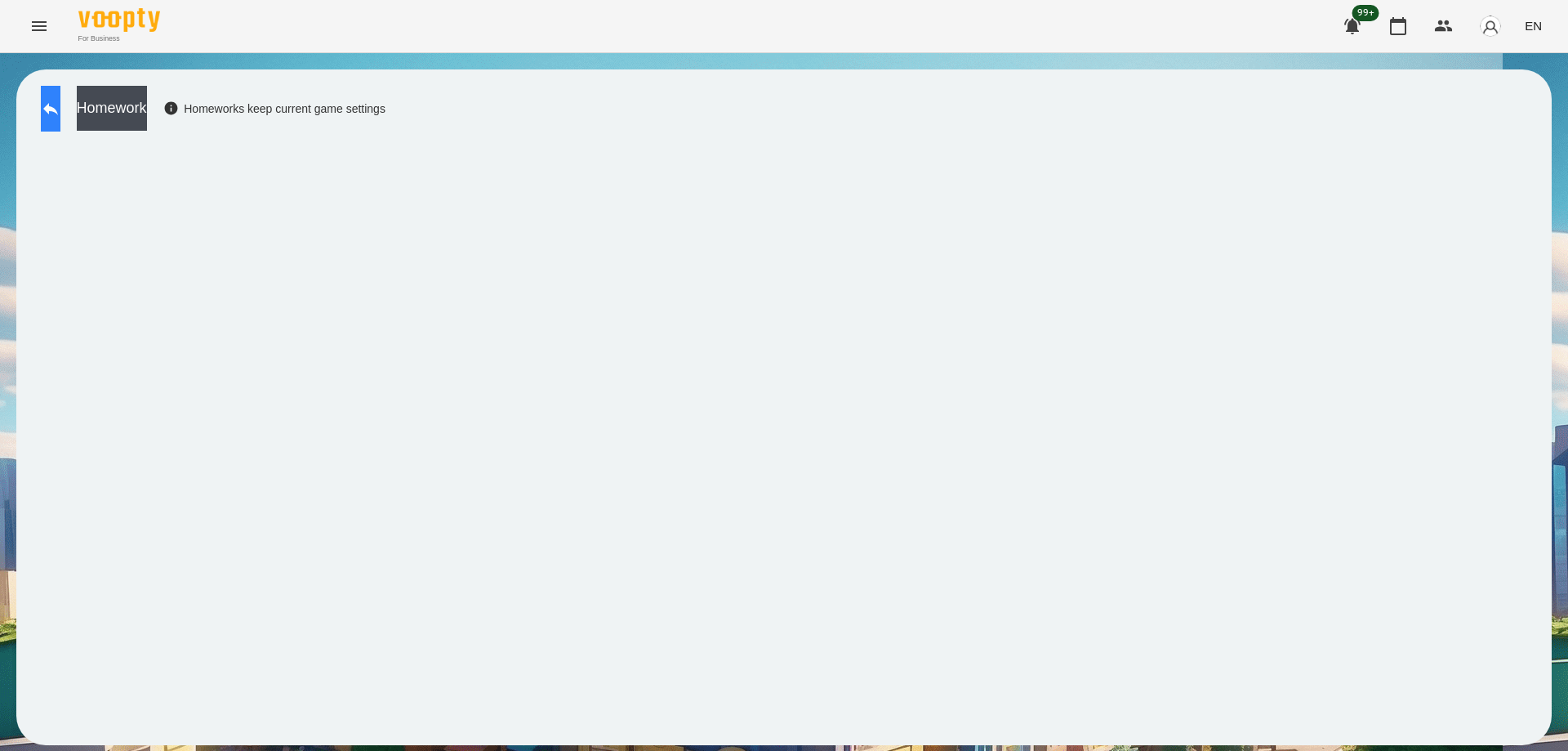
click at [58, 111] on icon at bounding box center [51, 109] width 15 height 12
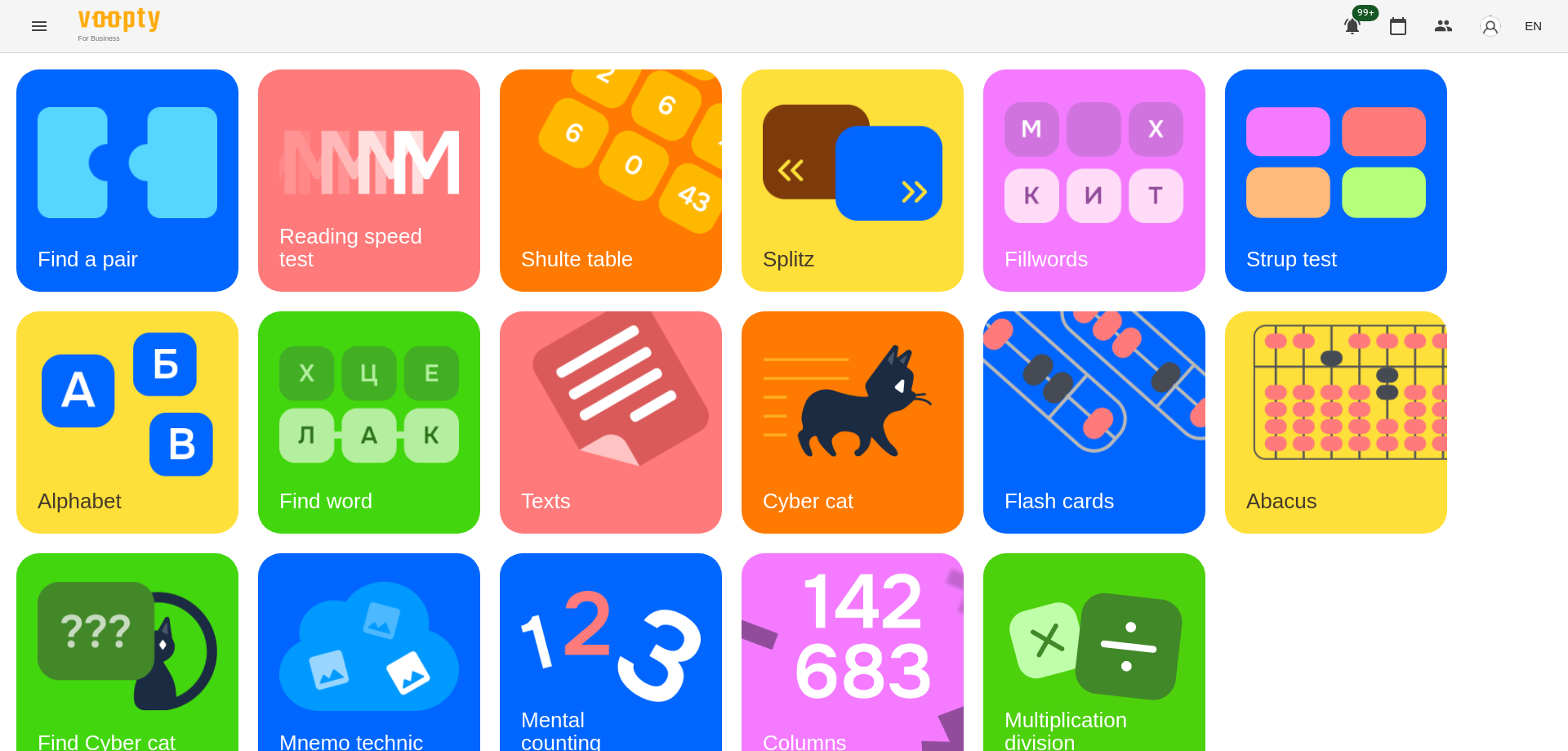
scroll to position [41, 0]
click at [865, 634] on img at bounding box center [863, 663] width 244 height 222
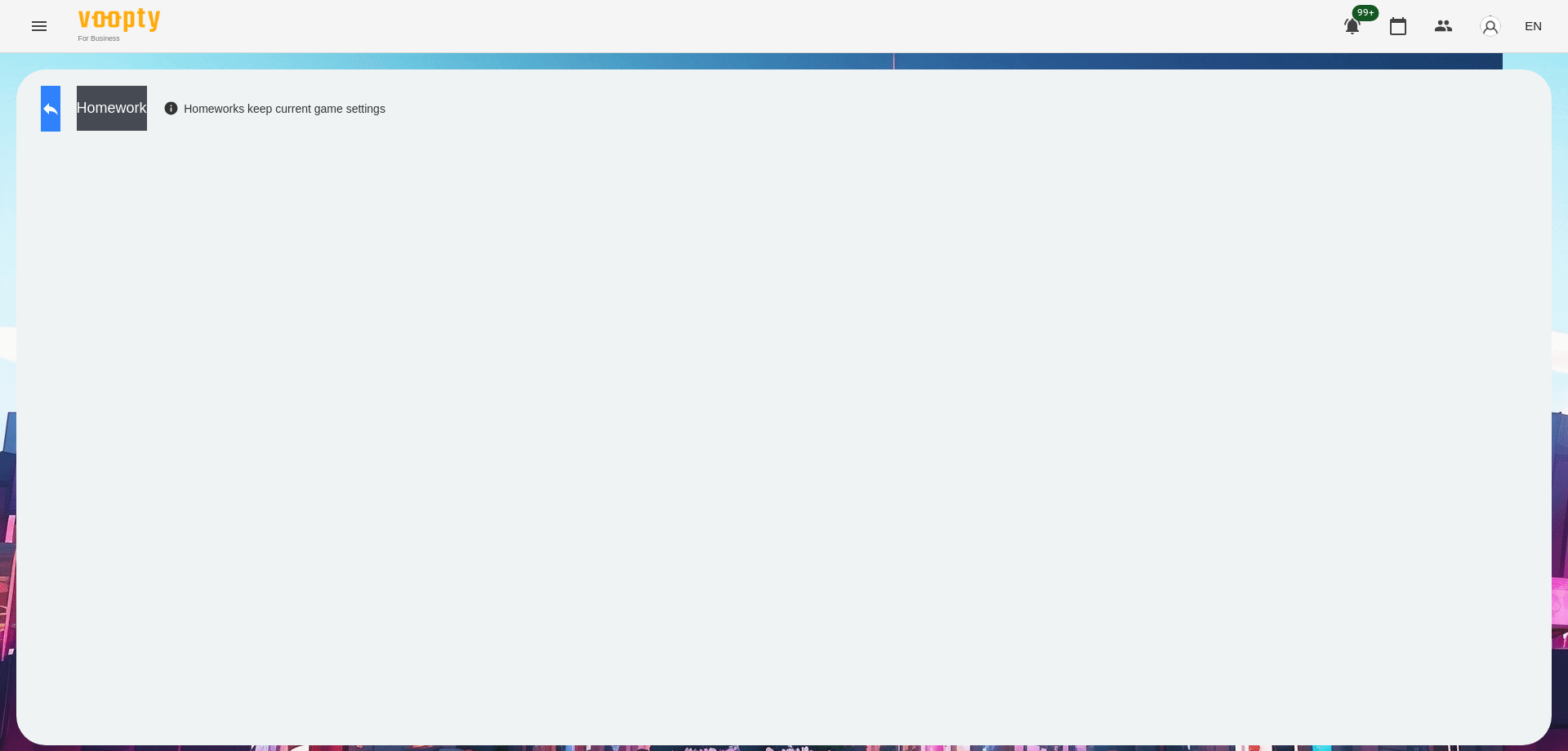
click at [60, 101] on button at bounding box center [50, 109] width 20 height 45
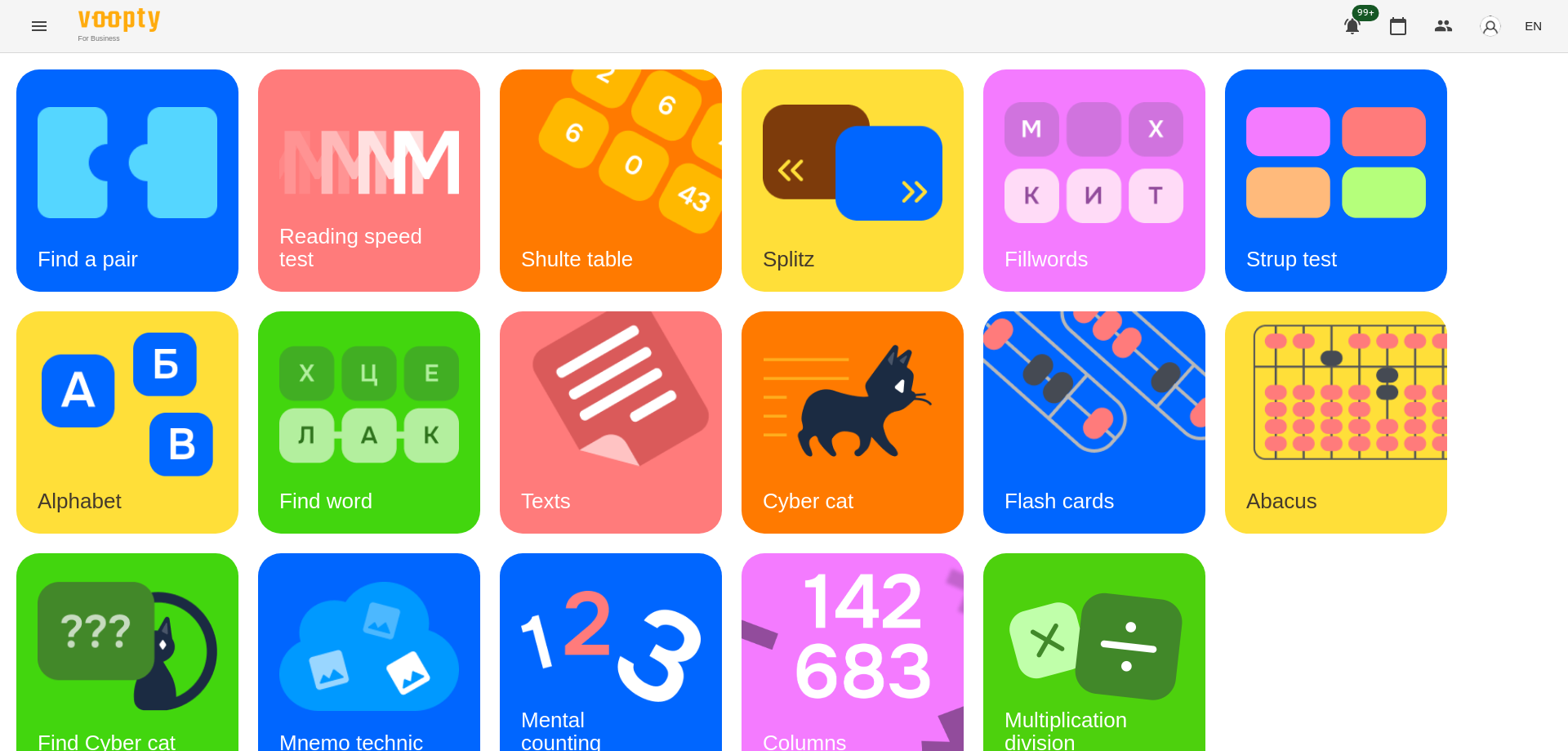
scroll to position [41, 0]
click at [582, 688] on div "Mental counting" at bounding box center [561, 731] width 123 height 88
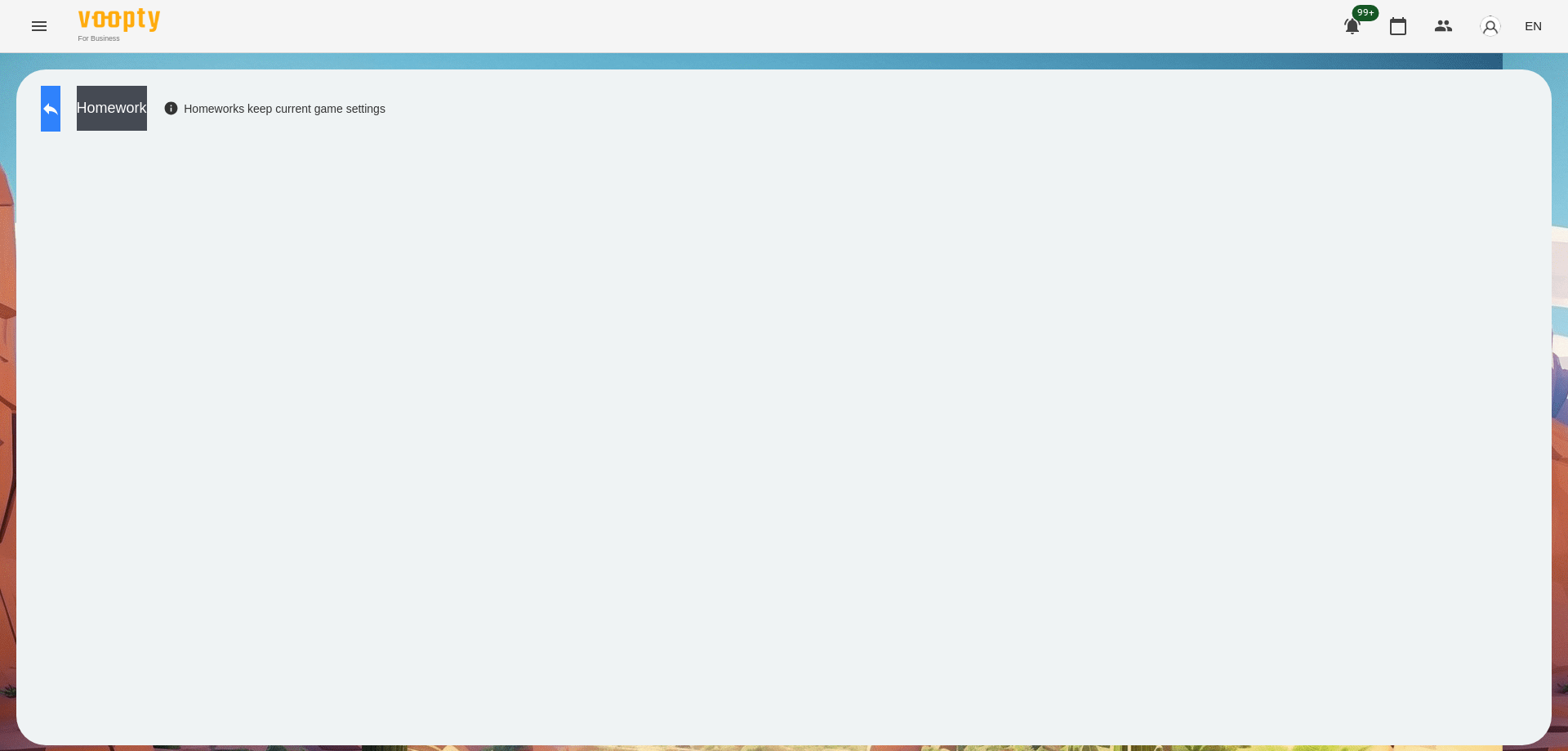
click at [60, 102] on icon at bounding box center [50, 109] width 20 height 20
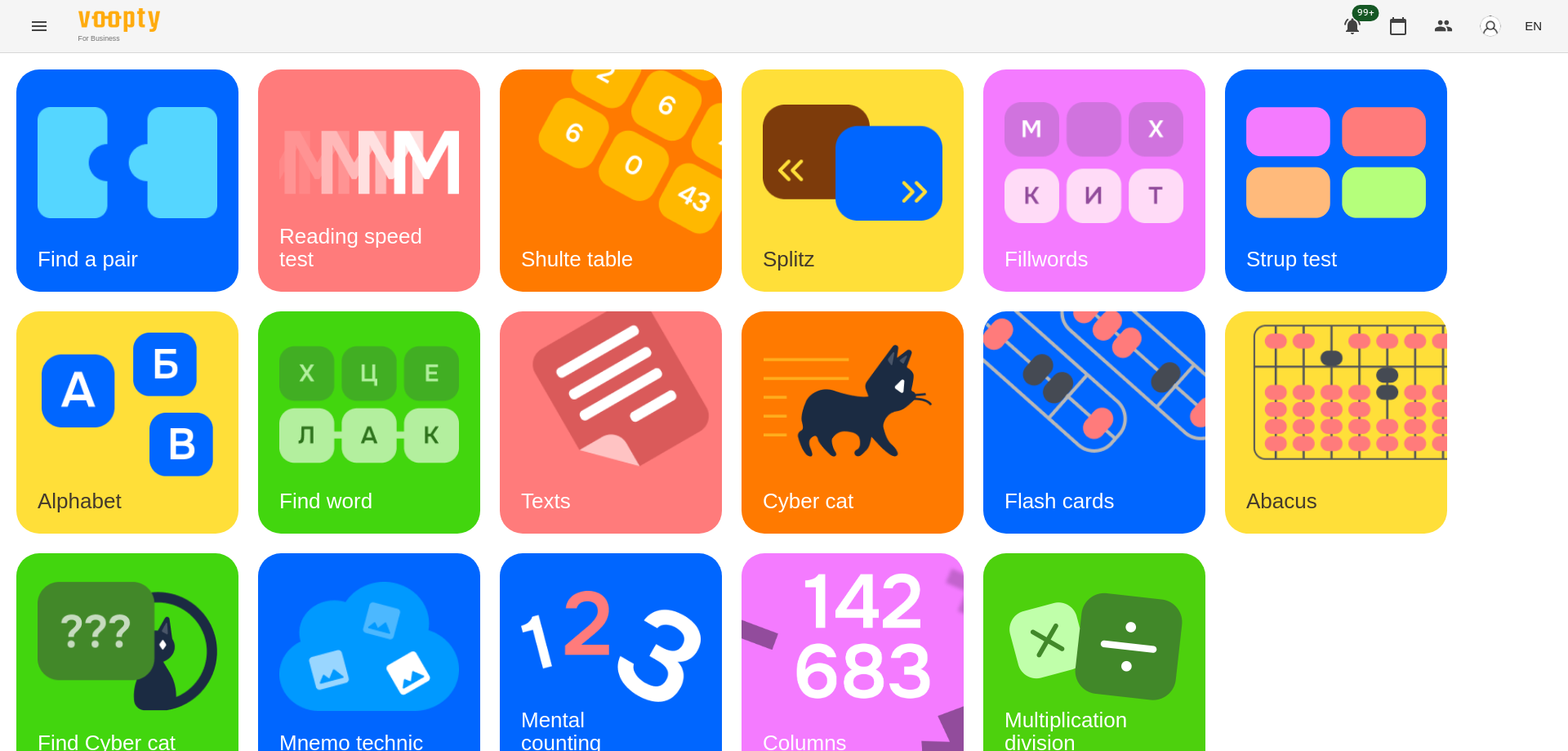
click at [1528, 29] on span "EN" at bounding box center [1533, 26] width 17 height 17
click at [1508, 94] on div "Українська" at bounding box center [1503, 92] width 83 height 29
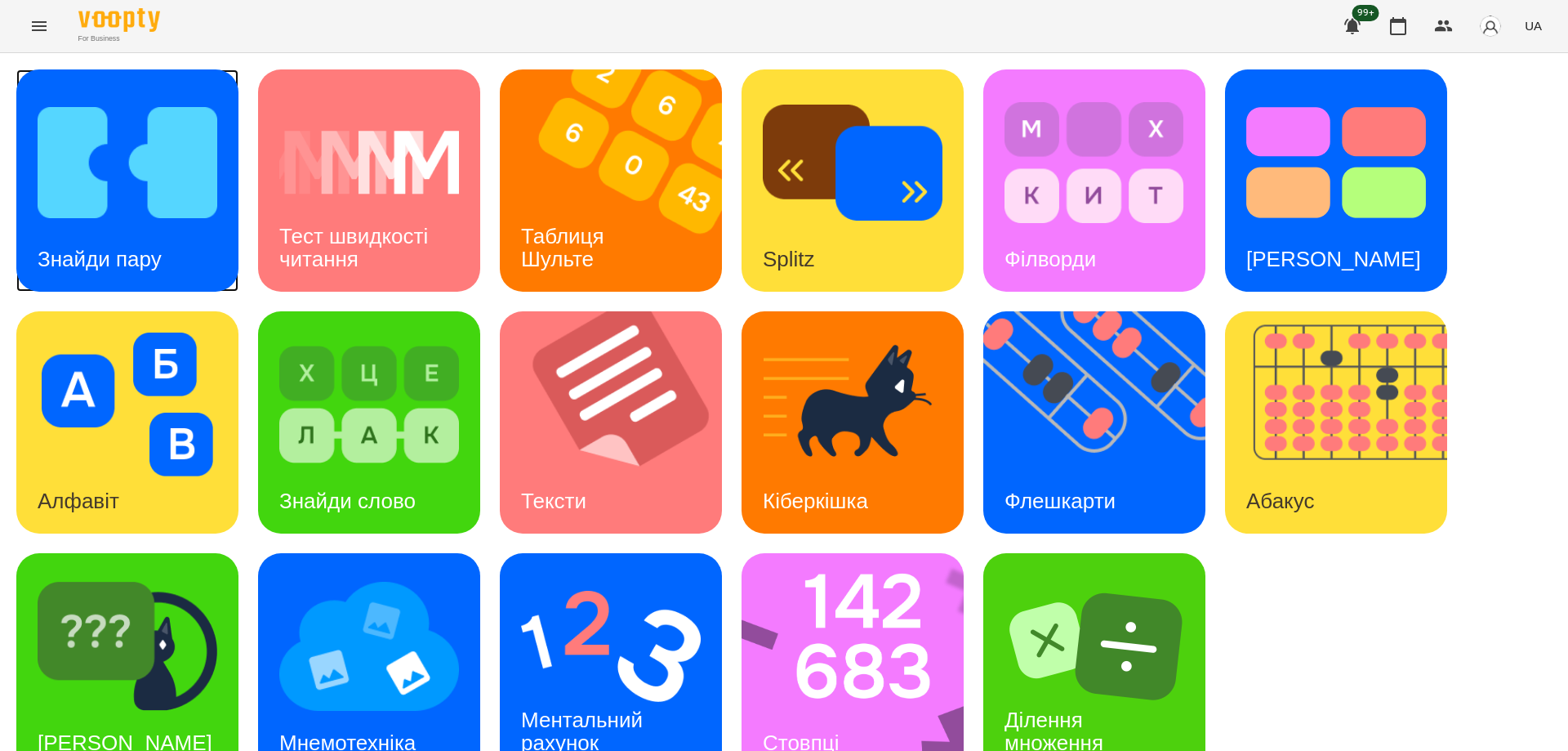
click at [101, 196] on img at bounding box center [128, 162] width 179 height 144
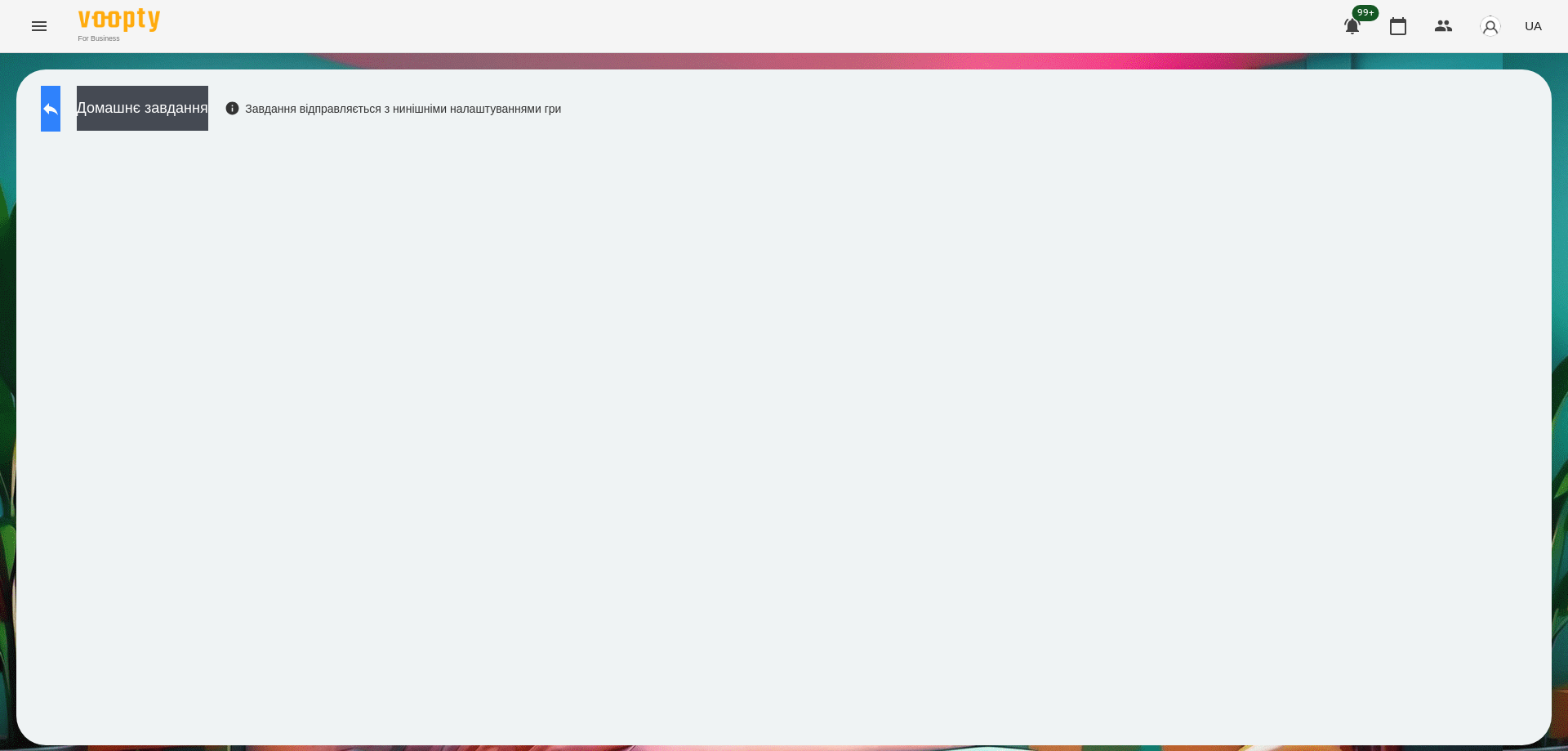
click at [60, 100] on icon at bounding box center [50, 109] width 20 height 20
